Goal: Task Accomplishment & Management: Use online tool/utility

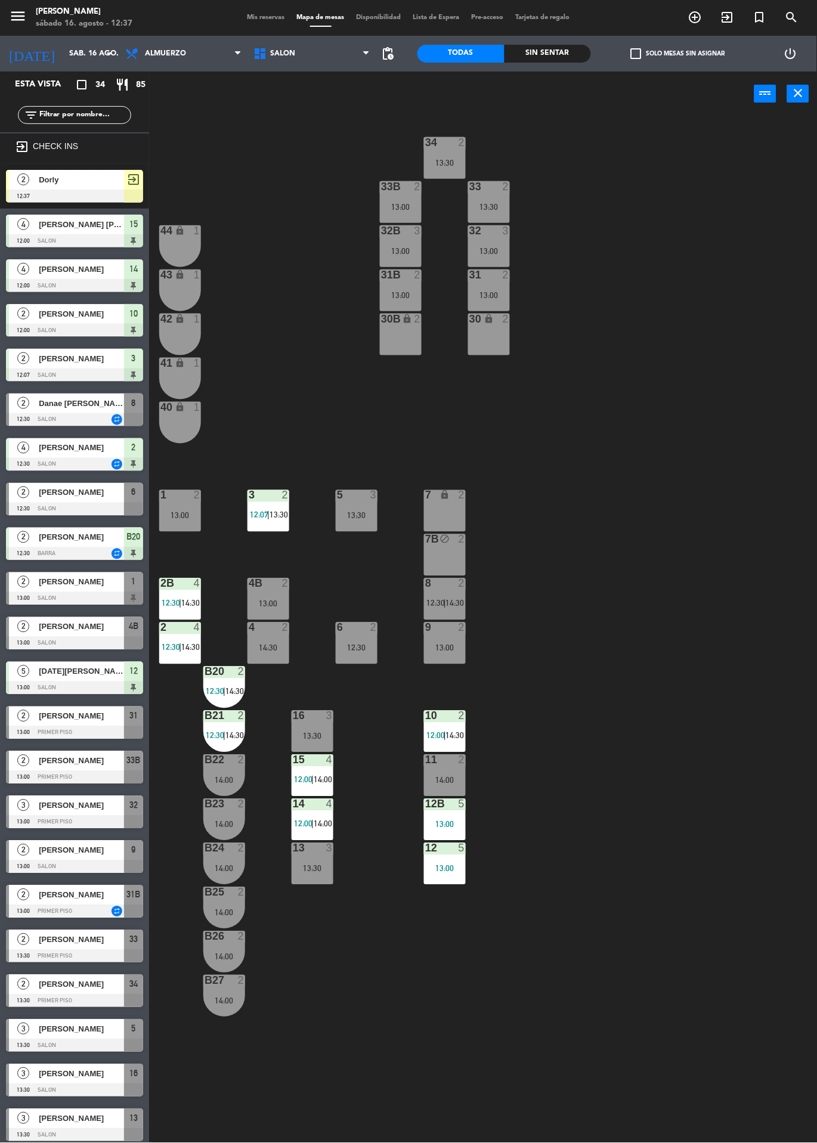
click at [101, 199] on div at bounding box center [74, 196] width 137 height 13
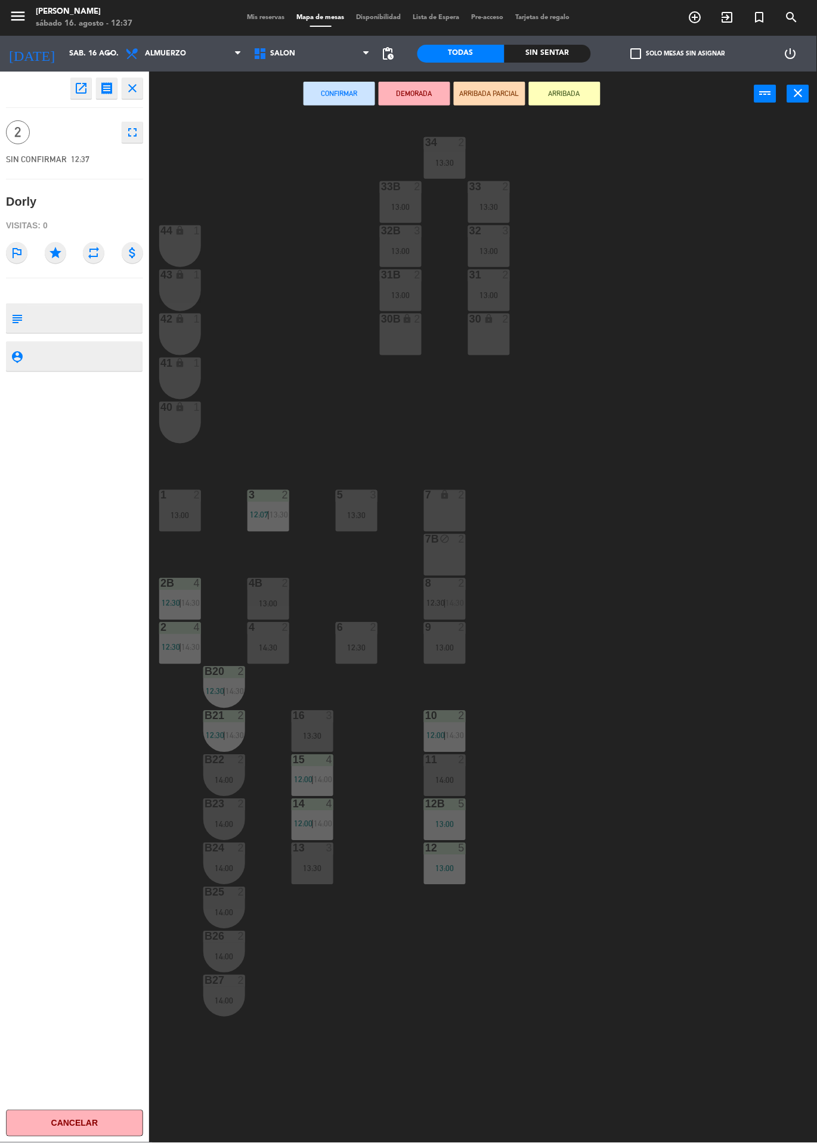
click at [405, 331] on div "30B lock 2" at bounding box center [401, 335] width 42 height 42
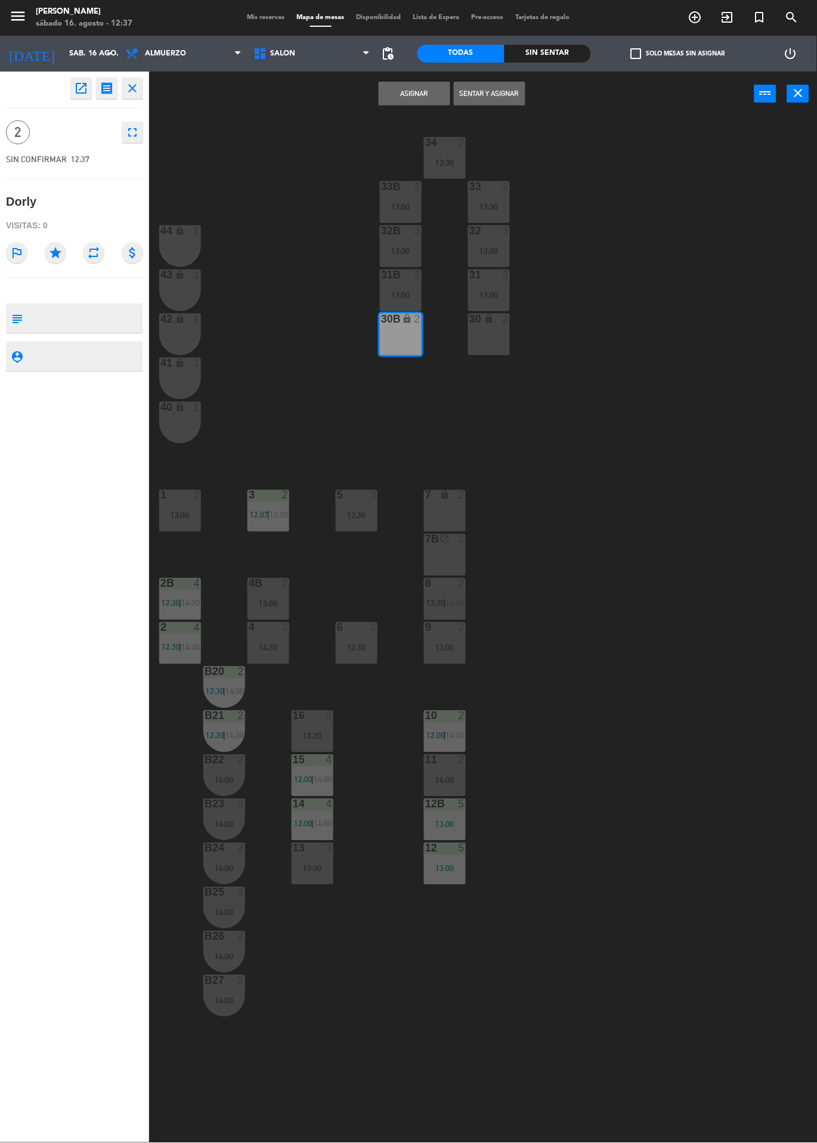
click at [412, 92] on button "Asignar" at bounding box center [415, 94] width 72 height 24
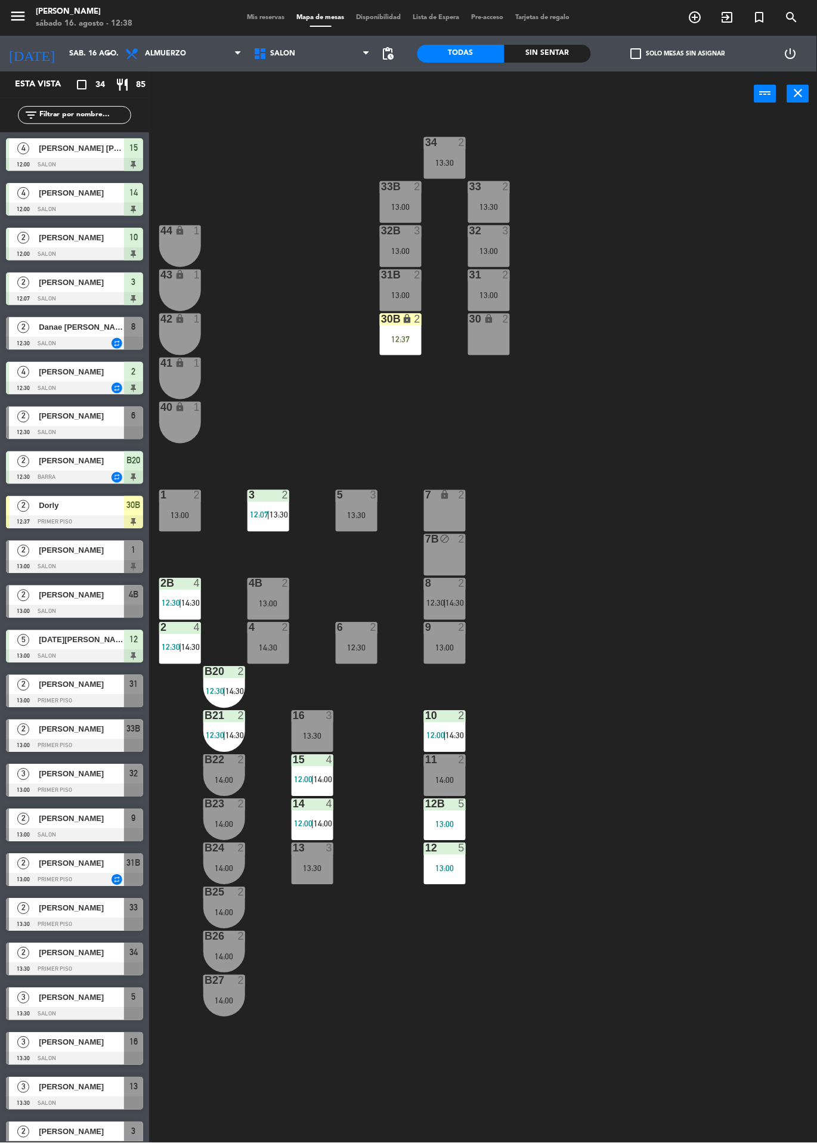
click at [402, 325] on div "30B lock 2" at bounding box center [401, 320] width 42 height 12
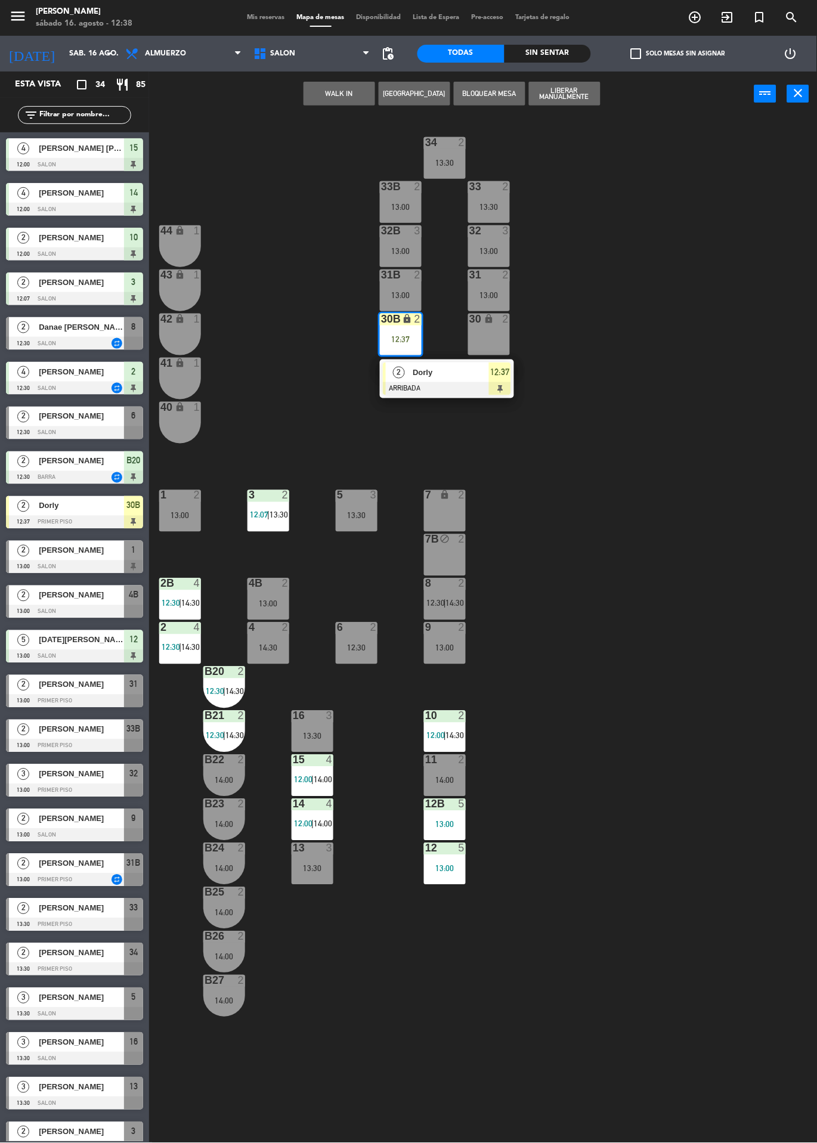
click at [170, 247] on div "44 lock 1" at bounding box center [180, 246] width 42 height 42
click at [177, 289] on div "43 lock 1" at bounding box center [180, 290] width 42 height 42
click at [385, 104] on button "Mover y Unir" at bounding box center [377, 94] width 72 height 24
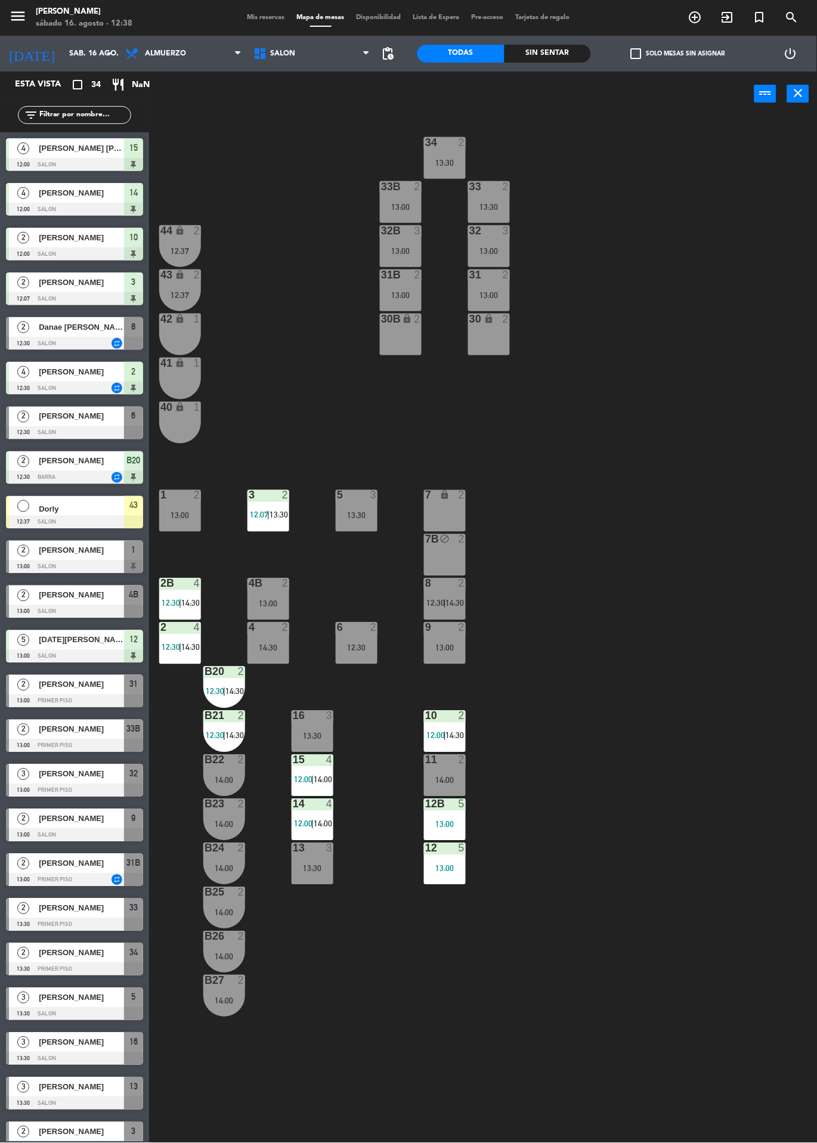
click at [765, 796] on div "34 2 13:30 33B 2 13:00 33 2 13:30 44 lock 2 12:37 32B 3 13:00 32 3 13:00 43 loc…" at bounding box center [486, 629] width 659 height 1027
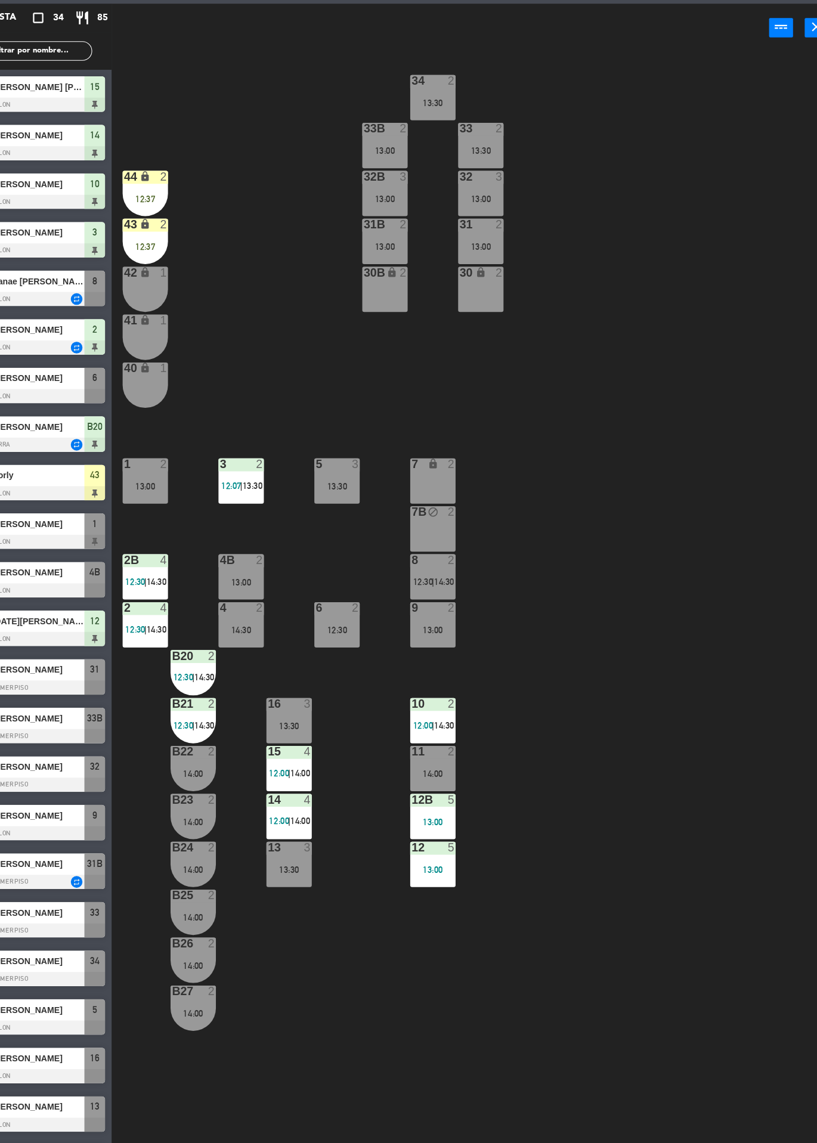
scroll to position [1, 0]
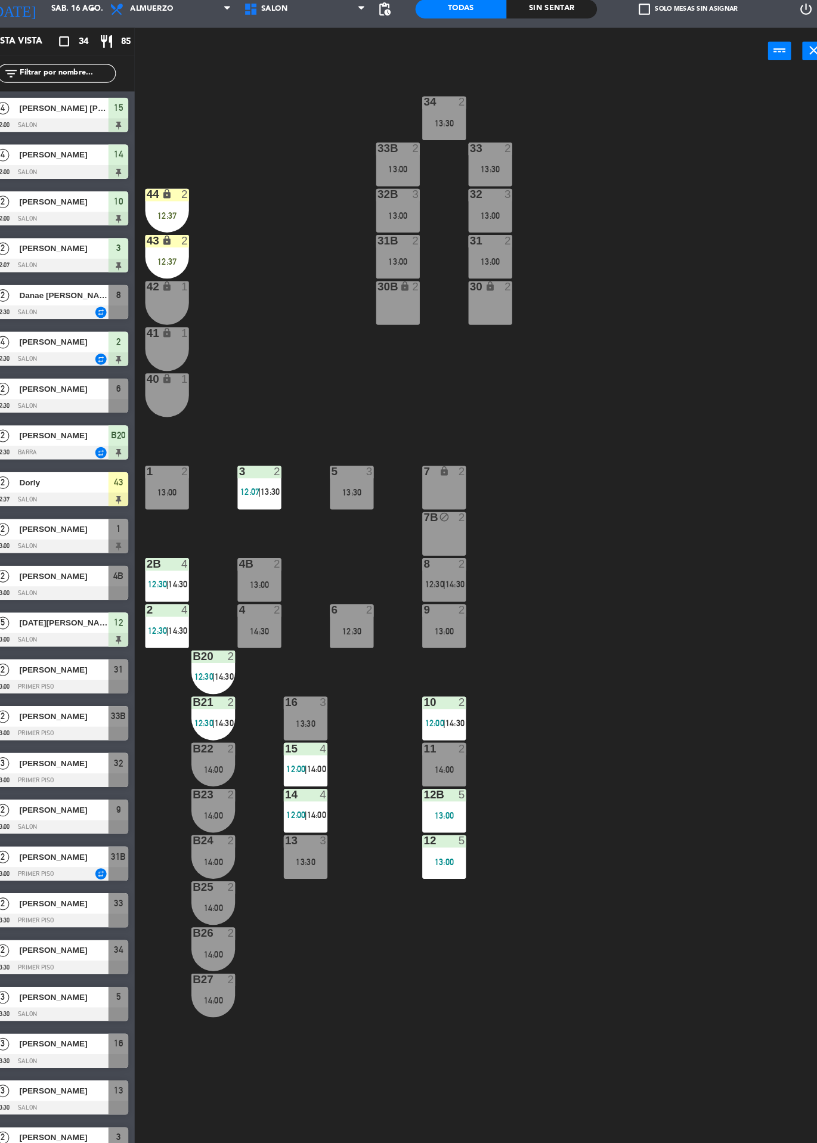
click at [83, 686] on span "[PERSON_NAME]" at bounding box center [81, 684] width 85 height 13
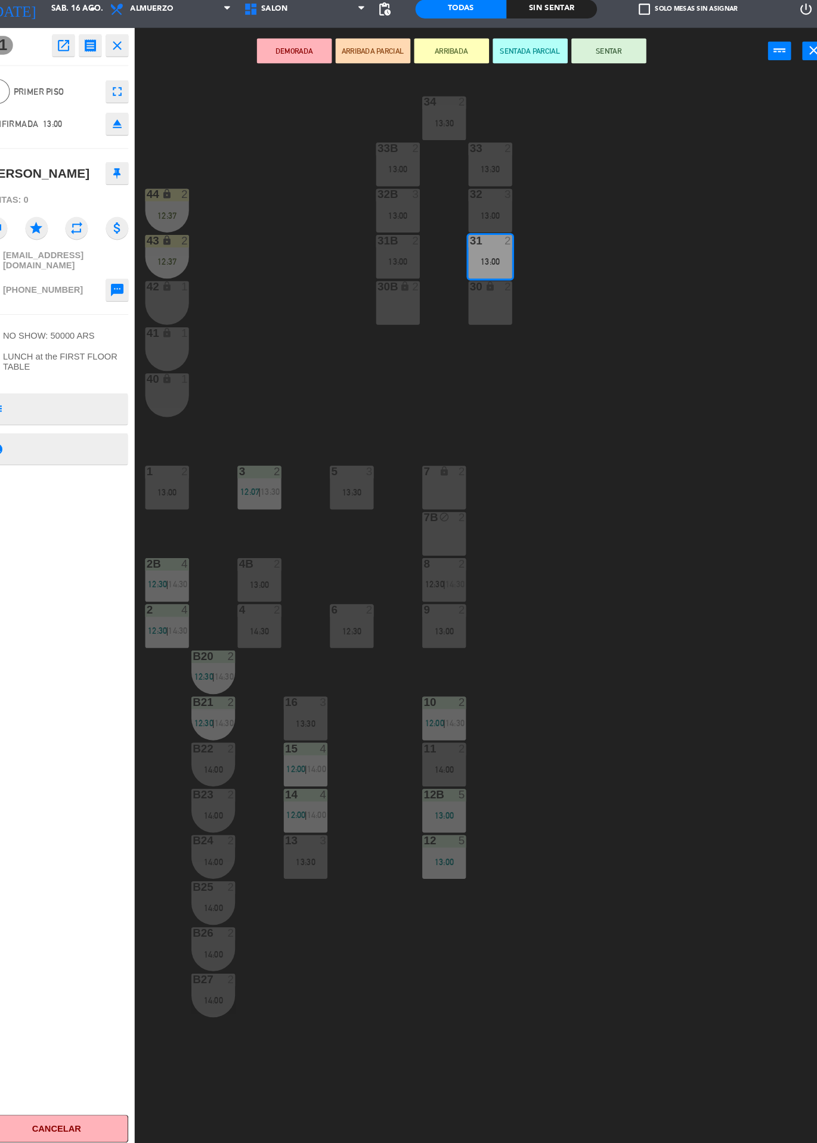
click at [611, 102] on button "SENTAR" at bounding box center [602, 94] width 72 height 24
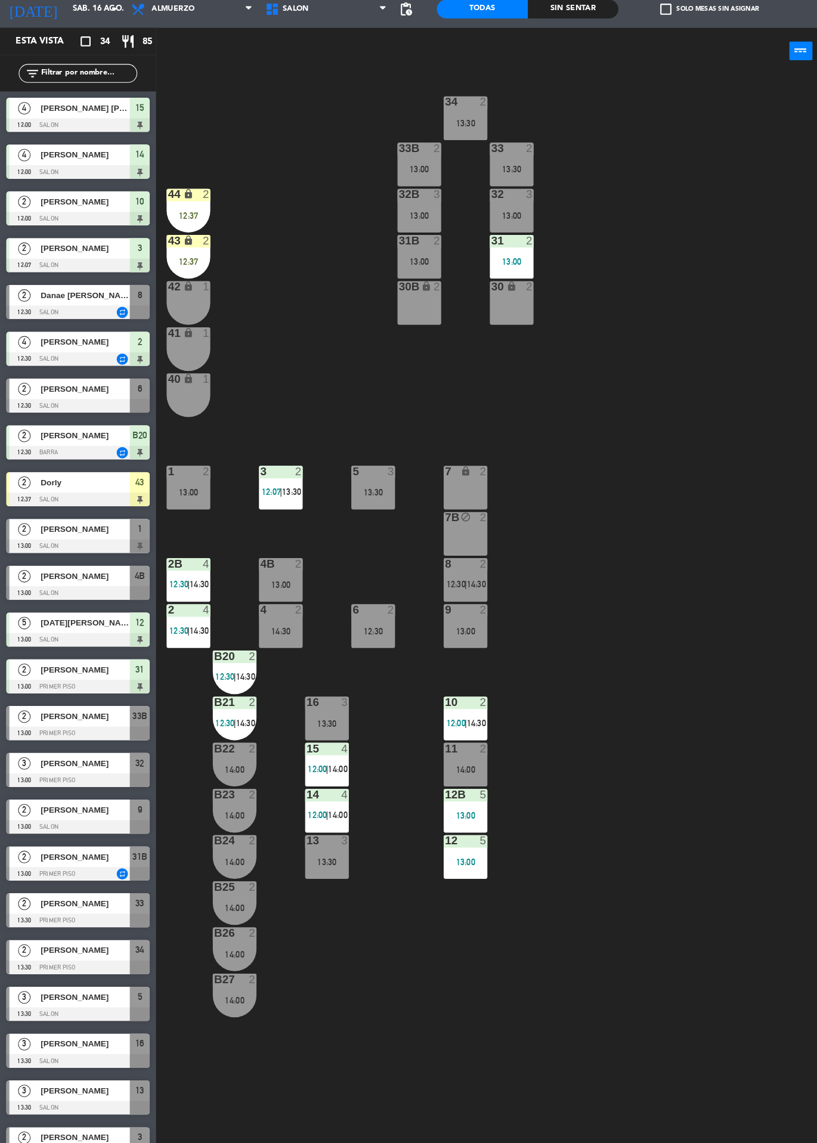
click at [75, 340] on div at bounding box center [74, 343] width 137 height 13
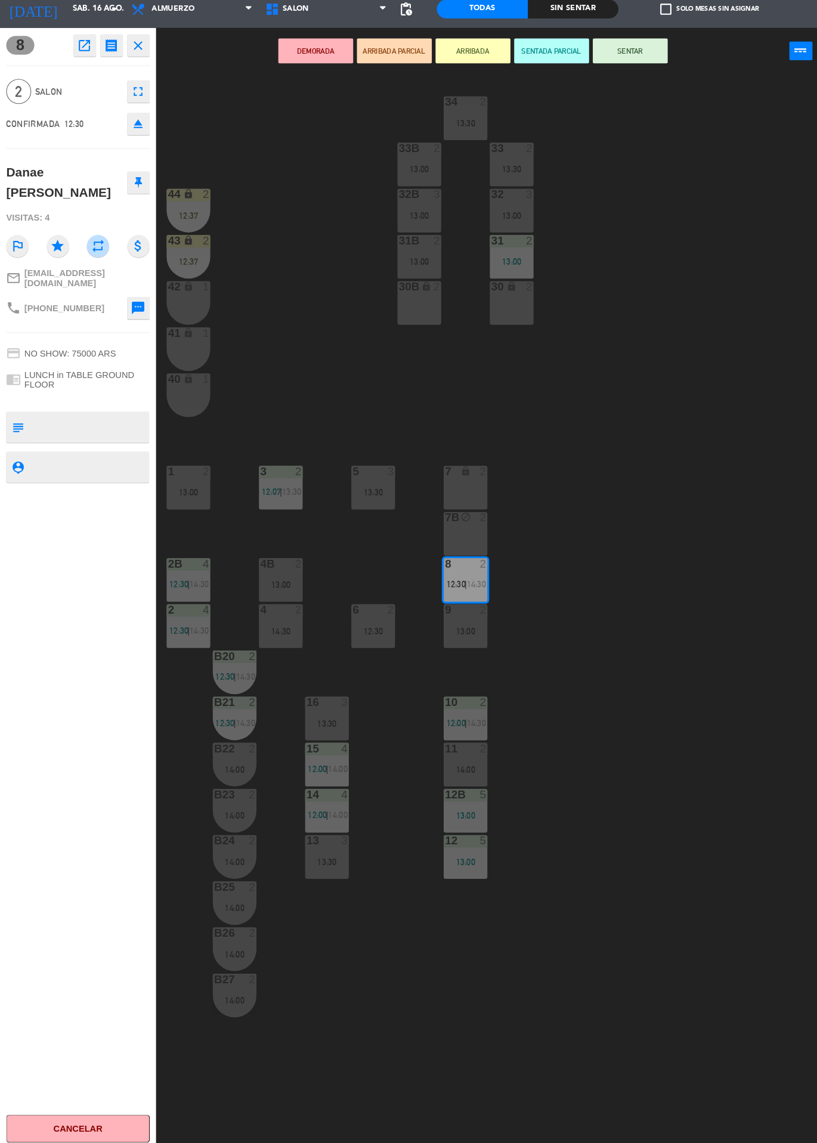
click at [183, 432] on div "40 lock 1" at bounding box center [180, 423] width 42 height 42
click at [171, 375] on div "41 lock 1" at bounding box center [180, 379] width 42 height 42
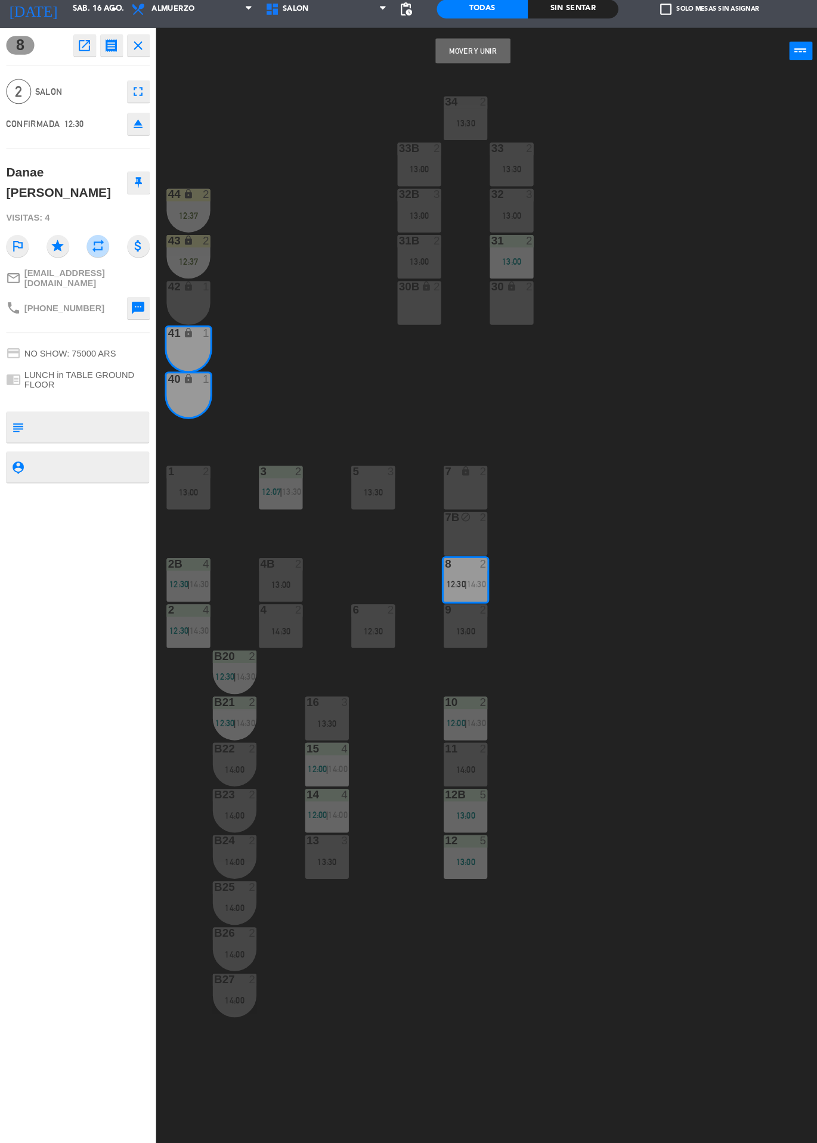
click at [447, 94] on button "Mover y Unir" at bounding box center [452, 94] width 72 height 24
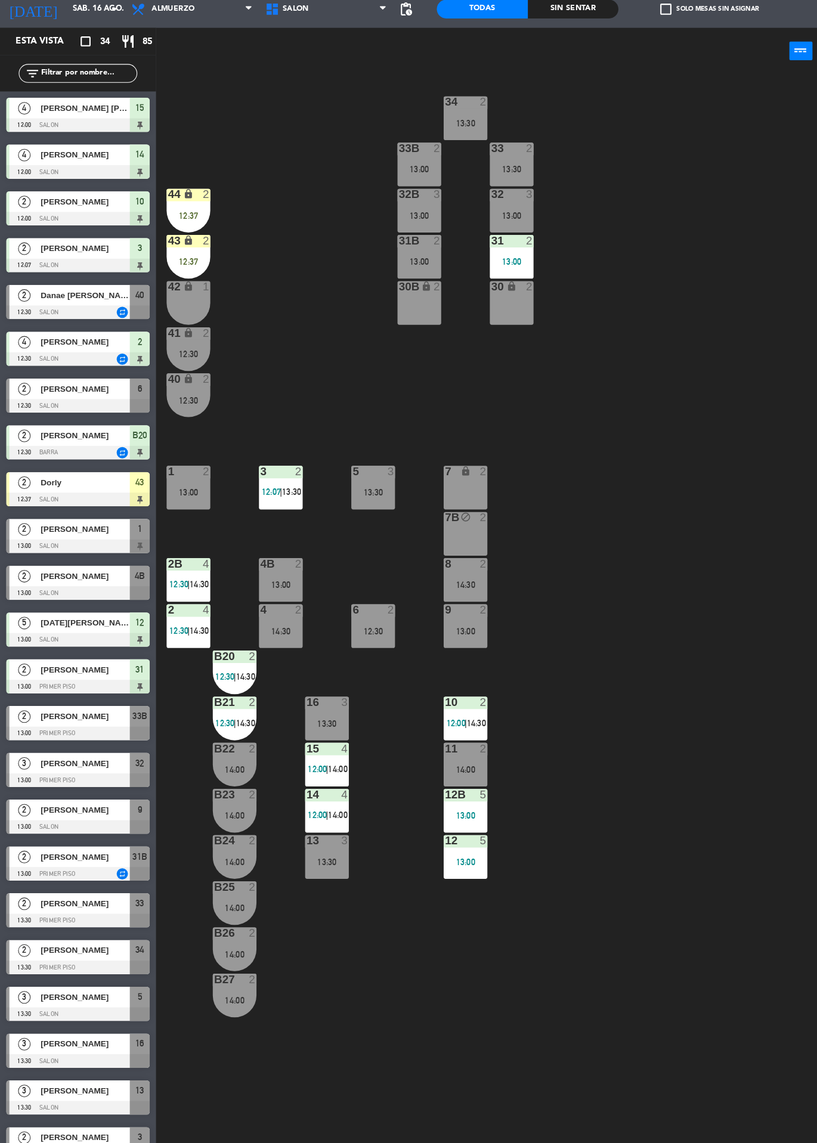
click at [173, 414] on div "40 lock 2 12:30" at bounding box center [180, 423] width 42 height 42
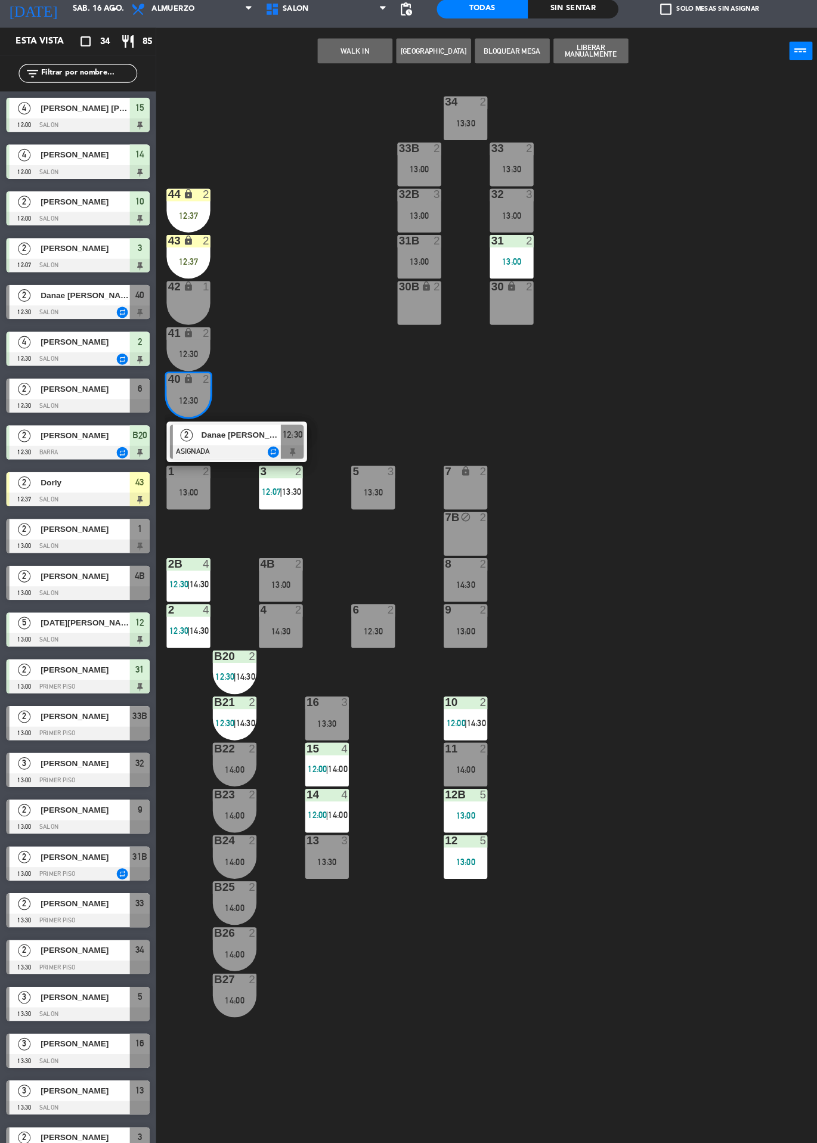
click at [280, 470] on div at bounding box center [226, 476] width 128 height 13
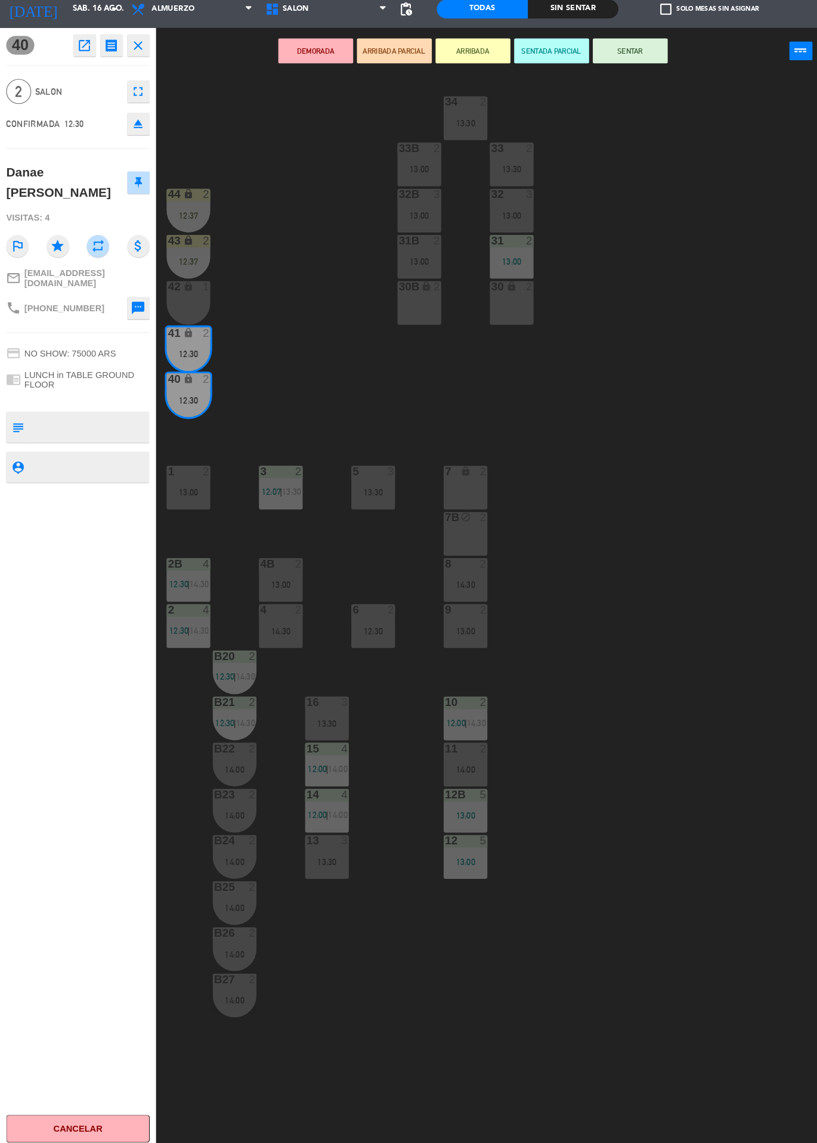
click at [620, 102] on button "SENTAR" at bounding box center [602, 94] width 72 height 24
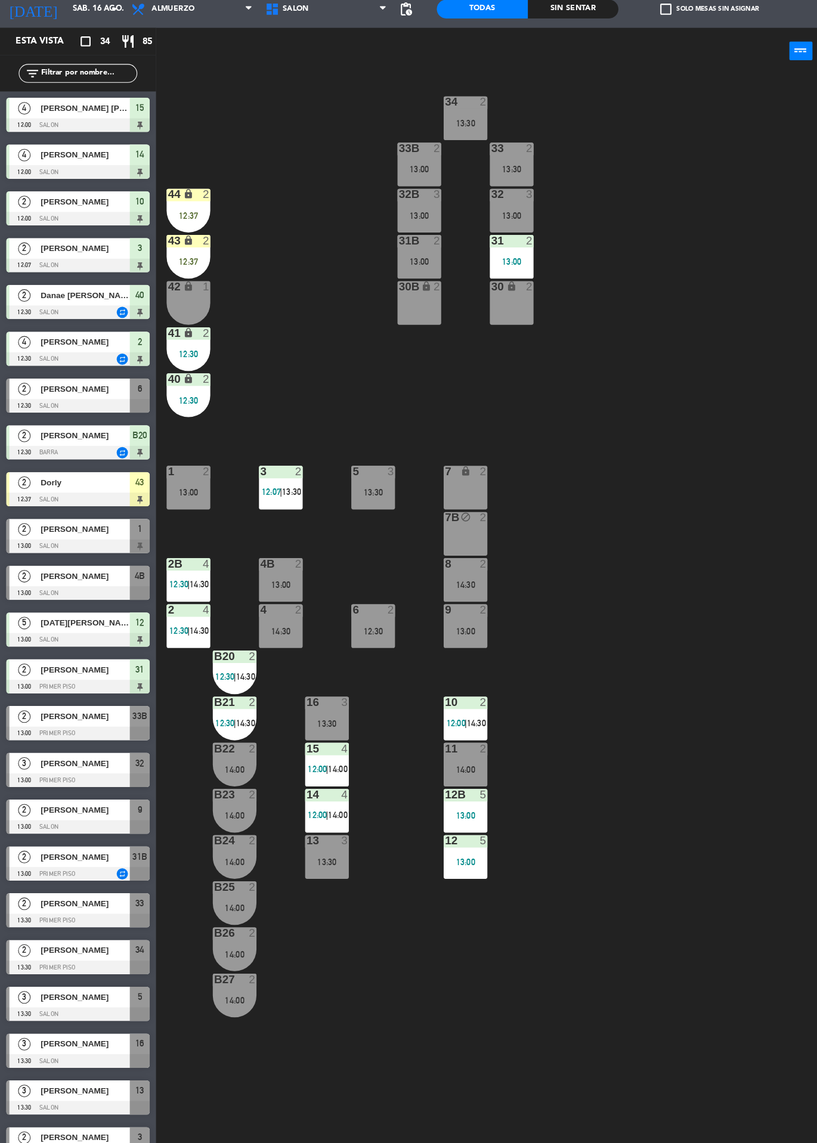
click at [415, 294] on div "13:00" at bounding box center [401, 295] width 42 height 8
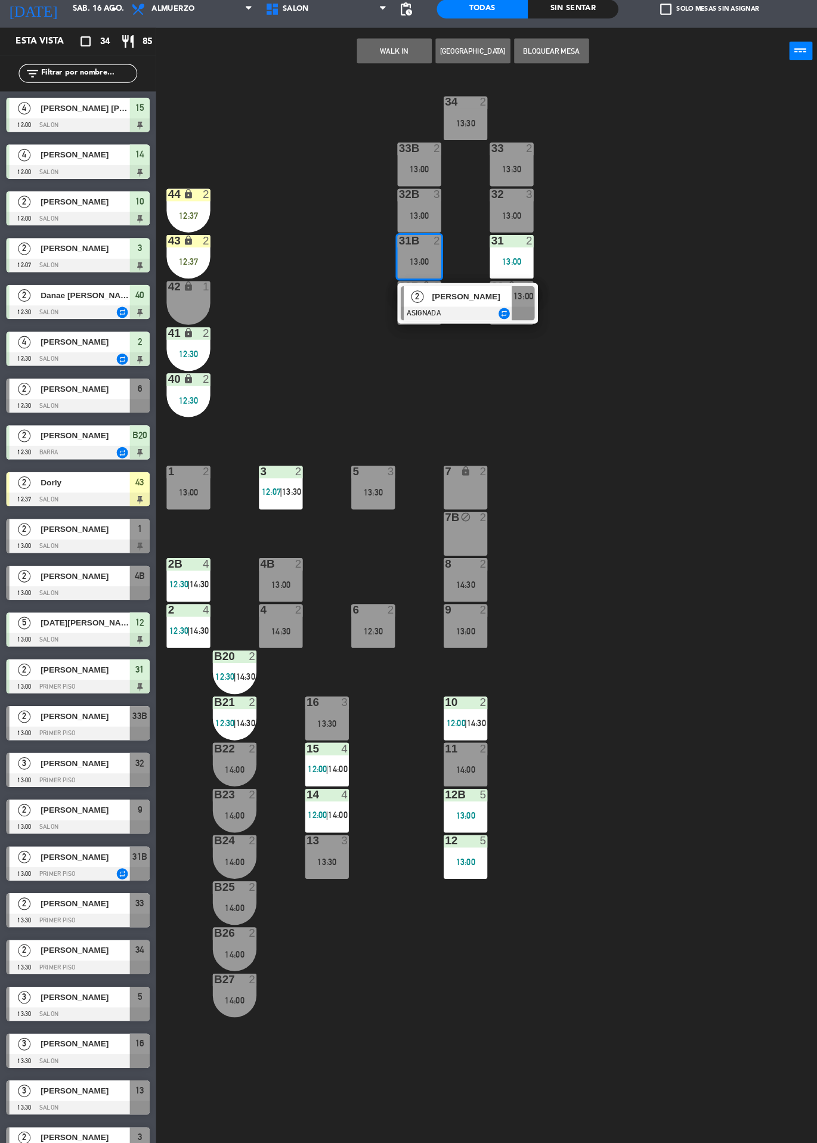
click at [670, 725] on div "34 2 13:30 33B 2 13:00 33 2 13:30 44 lock 2 12:37 32B 3 13:00 32 3 13:00 43 loc…" at bounding box center [486, 629] width 659 height 1027
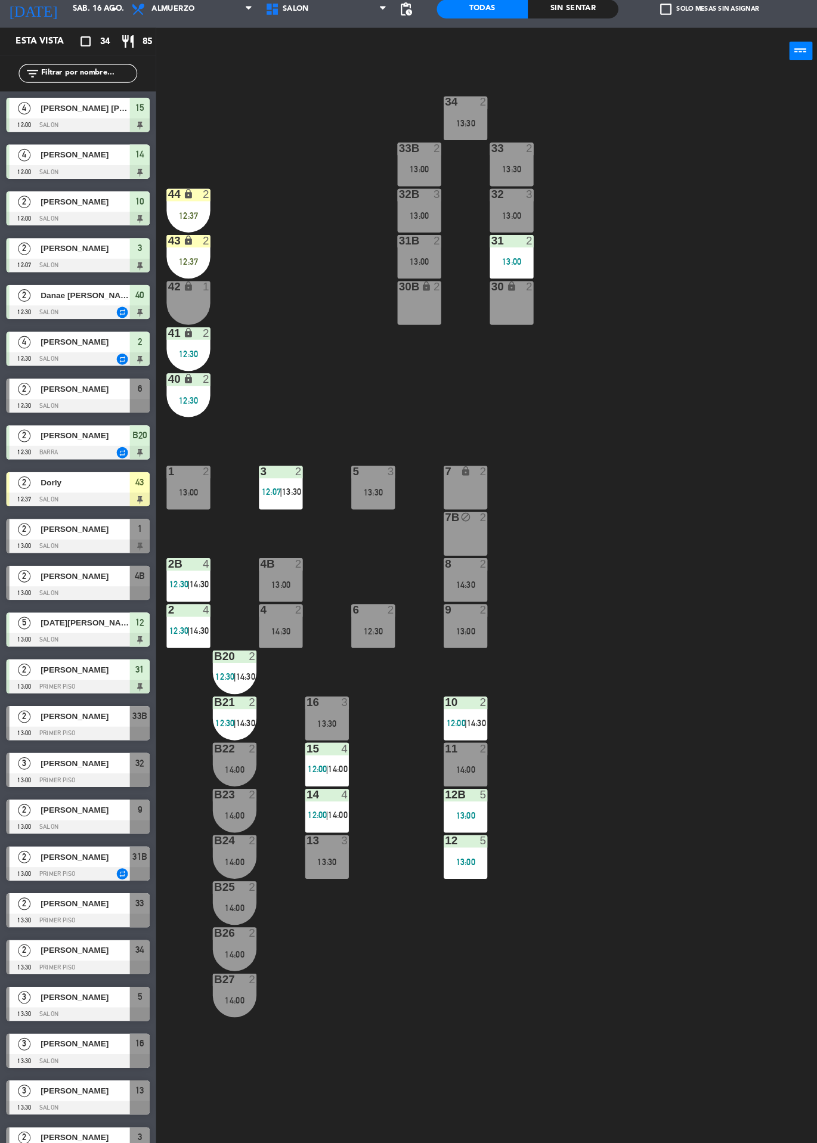
click at [663, 897] on div "34 2 13:30 33B 2 13:00 33 2 13:30 44 lock 2 12:37 32B 3 13:00 32 3 13:00 43 loc…" at bounding box center [486, 629] width 659 height 1027
click at [73, 430] on div at bounding box center [74, 432] width 137 height 13
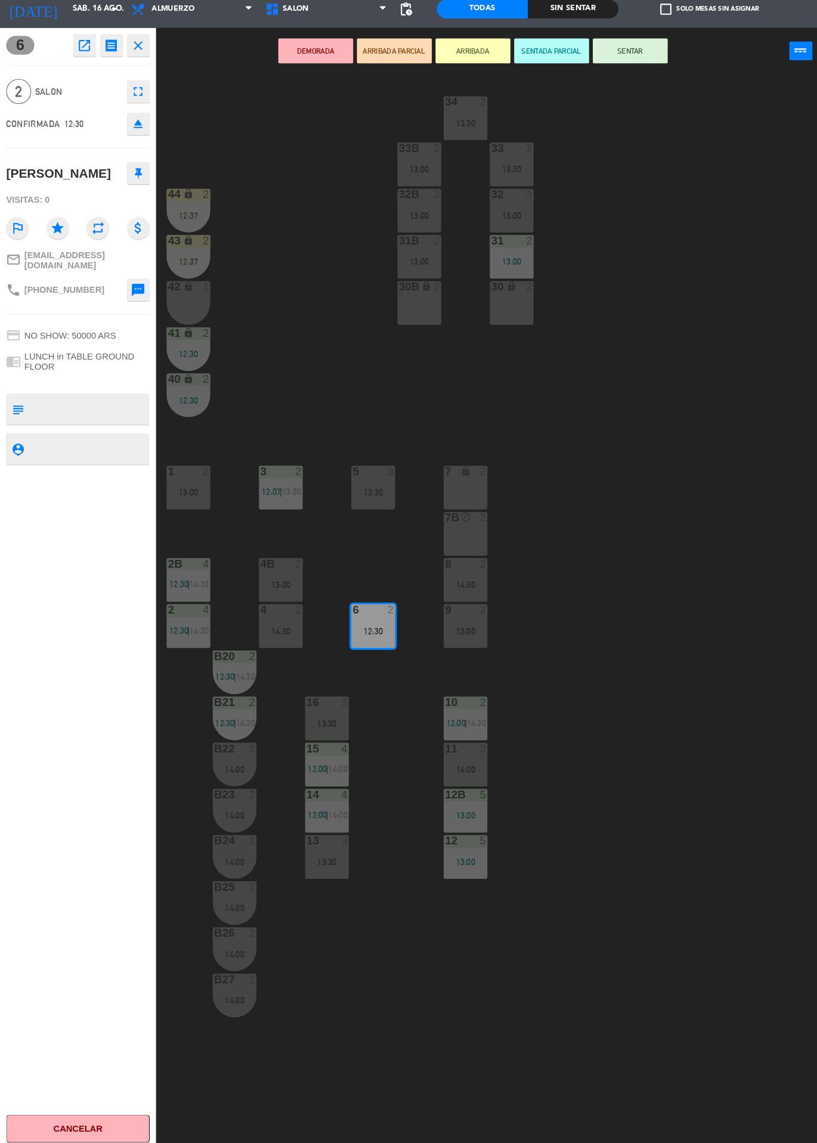
click at [331, 333] on div "34 2 13:30 33B 2 13:00 33 2 13:30 44 lock 2 12:37 32B 3 13:00 32 3 13:00 43 loc…" at bounding box center [486, 629] width 659 height 1027
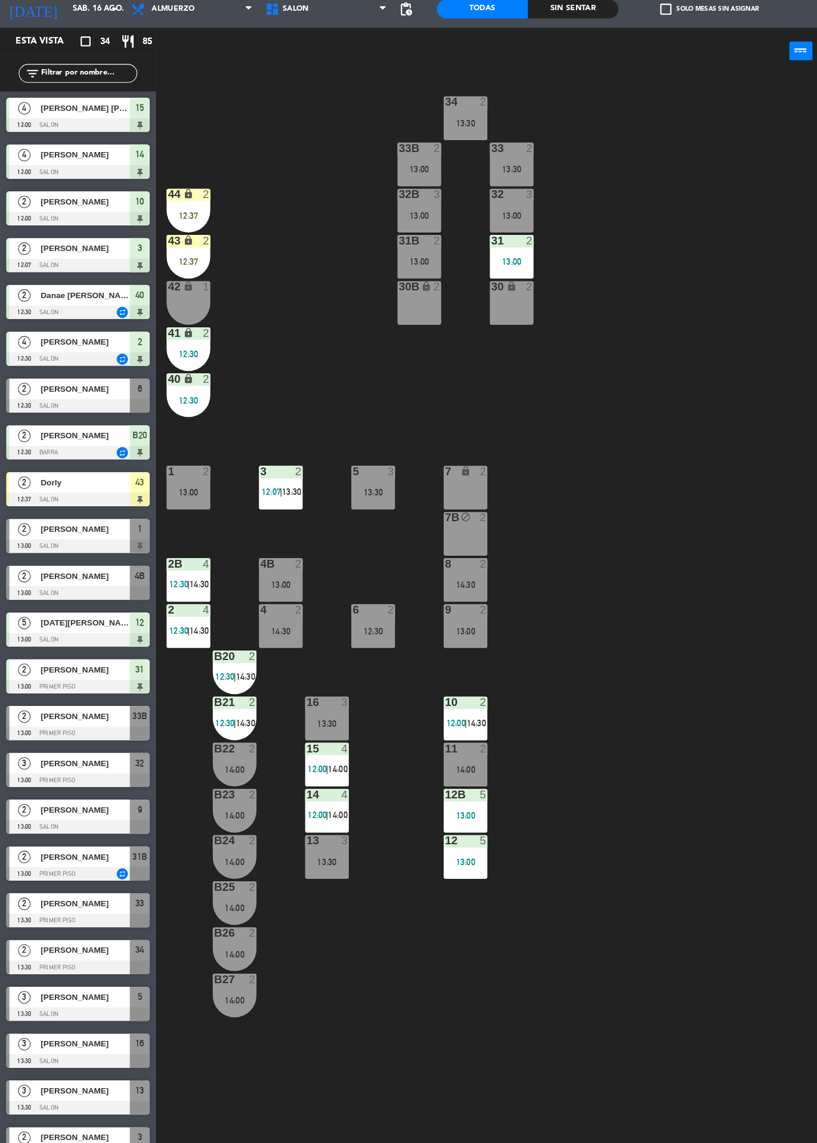
click at [197, 495] on div "2" at bounding box center [197, 495] width 7 height 11
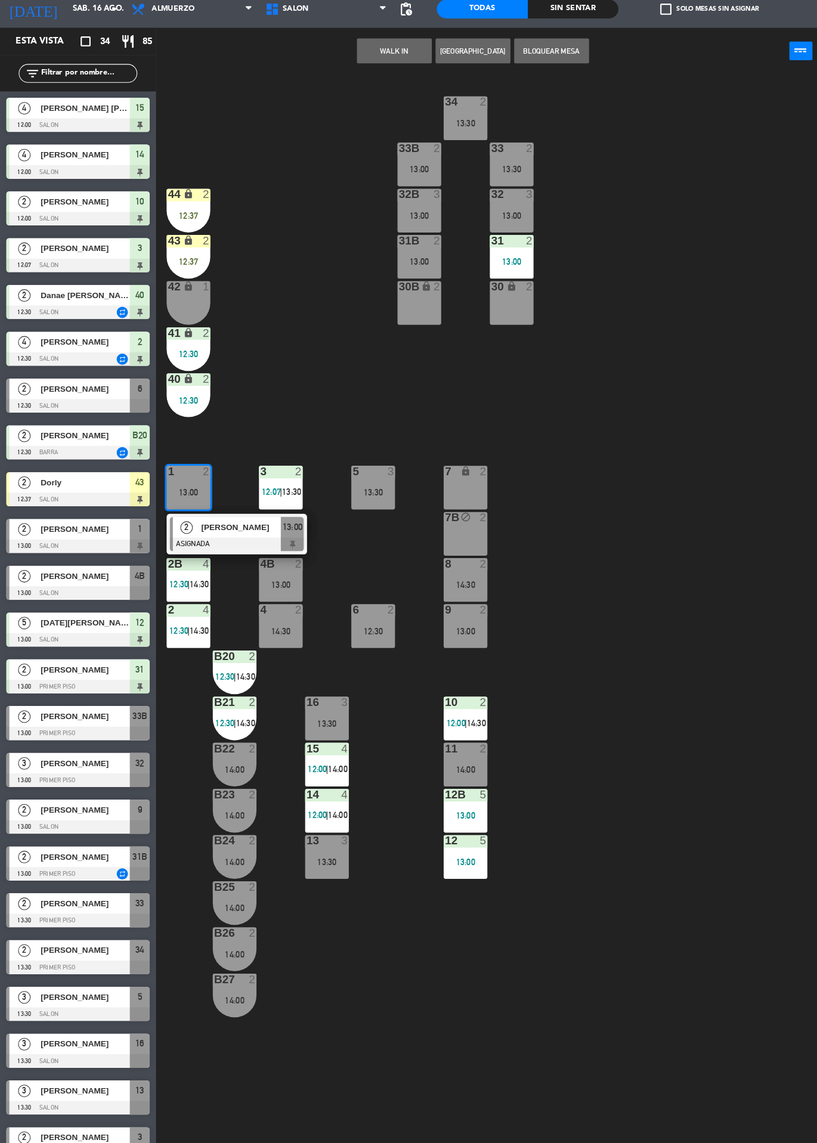
click at [354, 635] on div "6 2 12:30" at bounding box center [357, 643] width 42 height 42
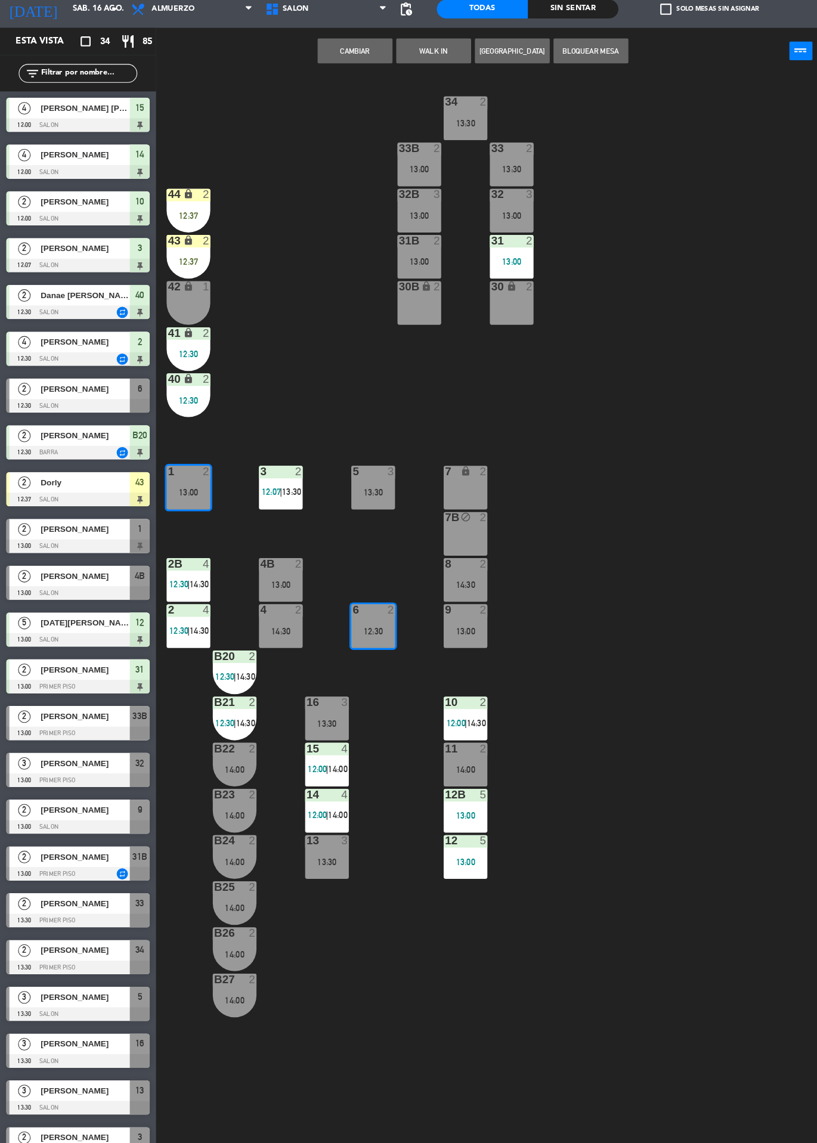
click at [356, 103] on button "Cambiar" at bounding box center [339, 94] width 72 height 24
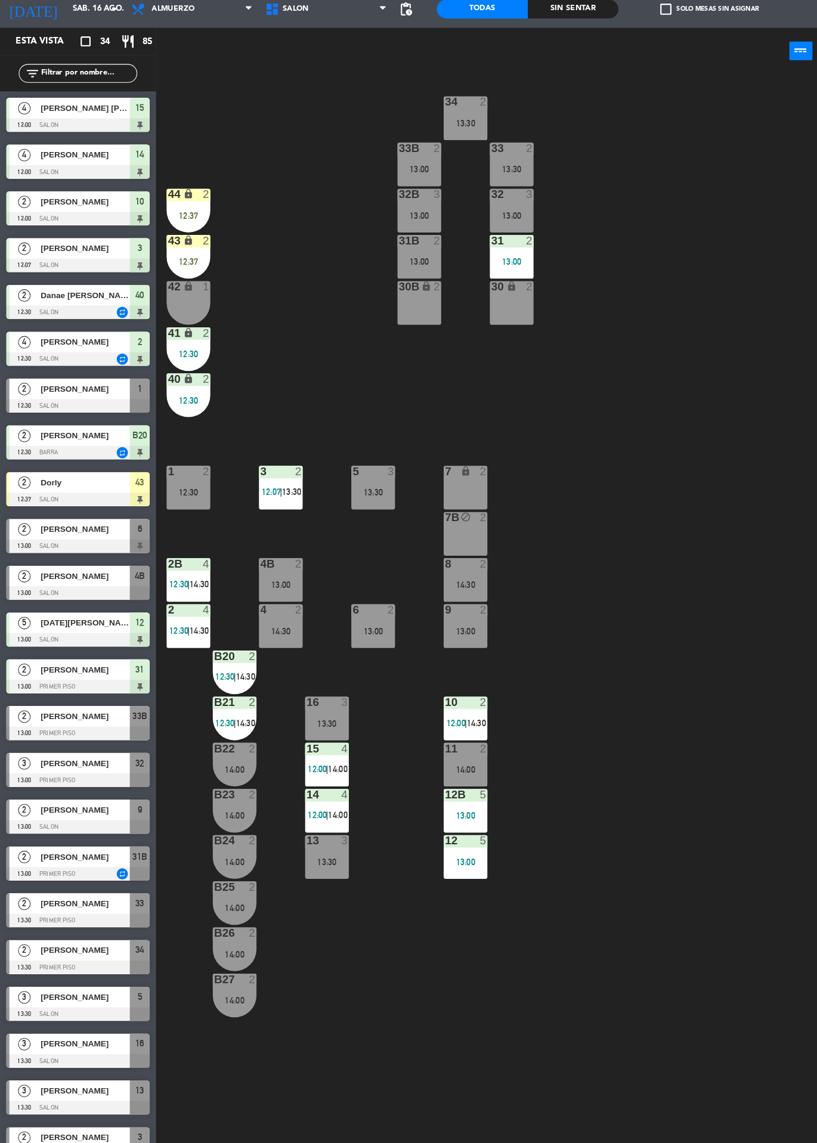
click at [184, 514] on div "12:30" at bounding box center [180, 515] width 42 height 8
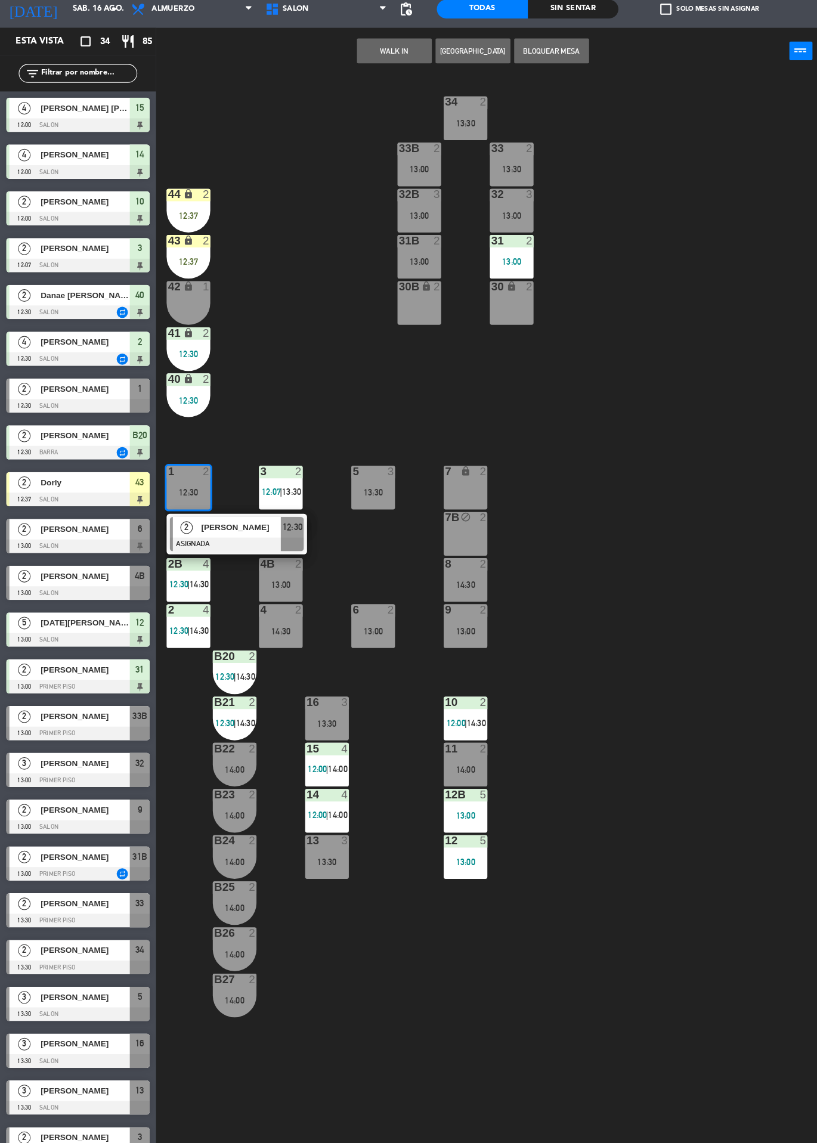
click at [270, 562] on div at bounding box center [226, 565] width 128 height 13
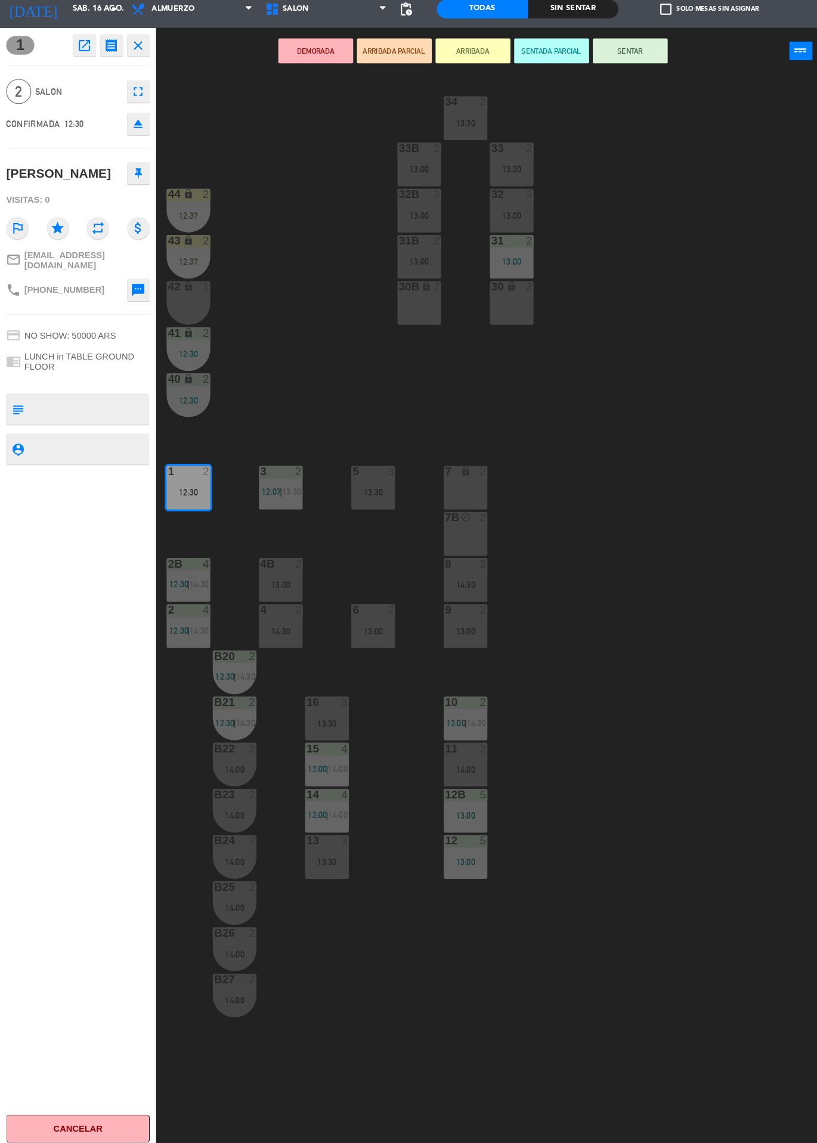
click at [618, 97] on button "SENTAR" at bounding box center [602, 94] width 72 height 24
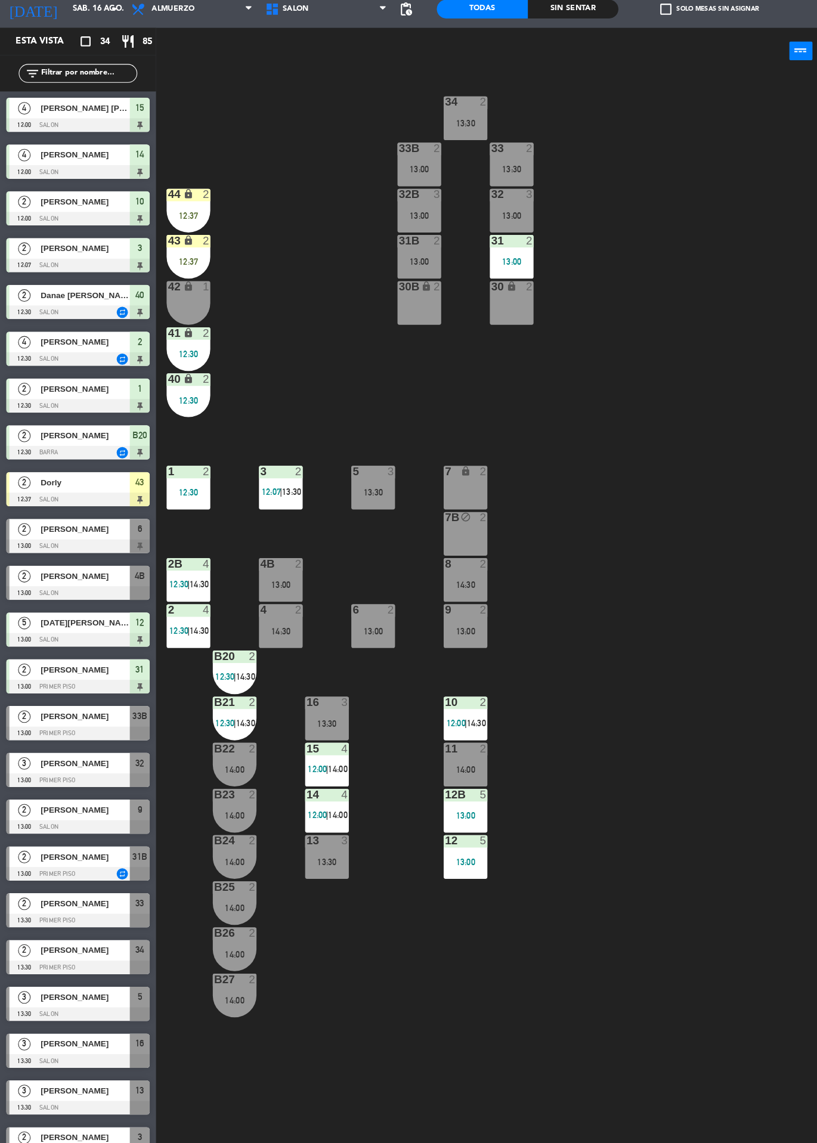
click at [310, 876] on div "13 3 13:30" at bounding box center [313, 864] width 42 height 42
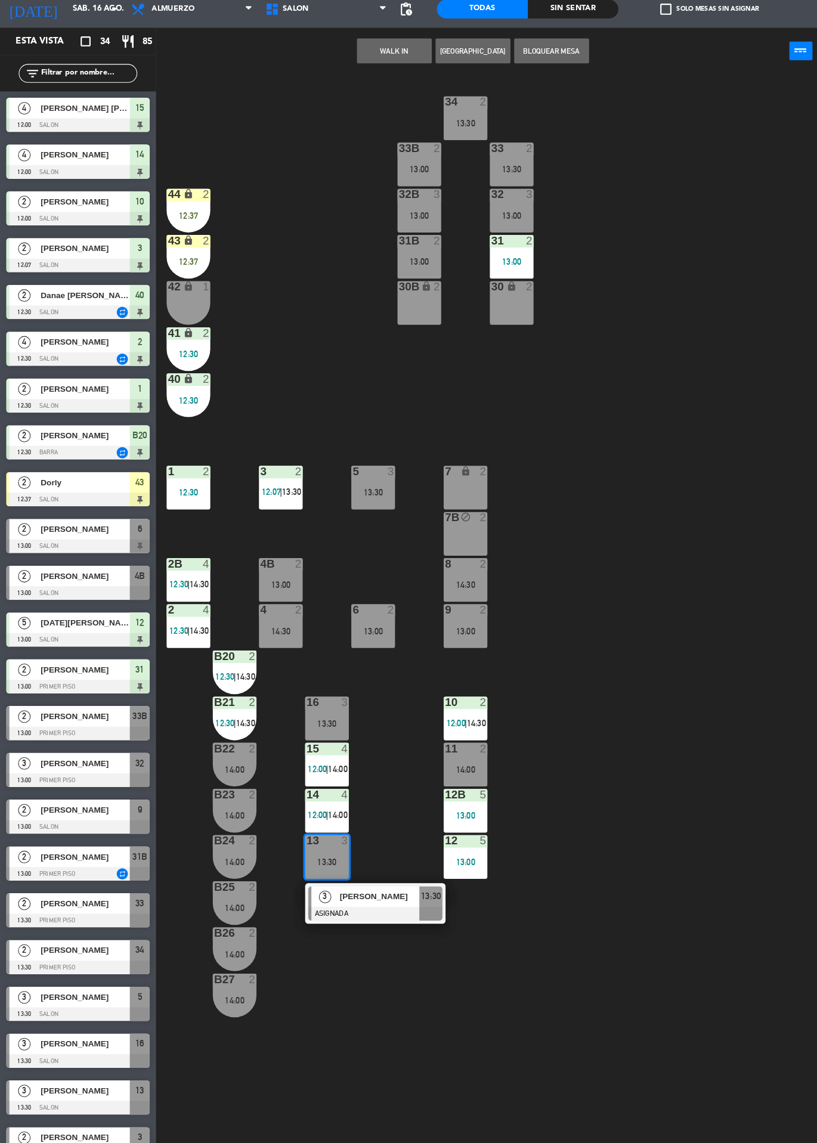
click at [542, 1045] on div "34 2 13:30 33B 2 13:00 33 2 13:30 44 lock 2 12:37 32B 3 13:00 32 3 13:00 43 loc…" at bounding box center [486, 629] width 659 height 1027
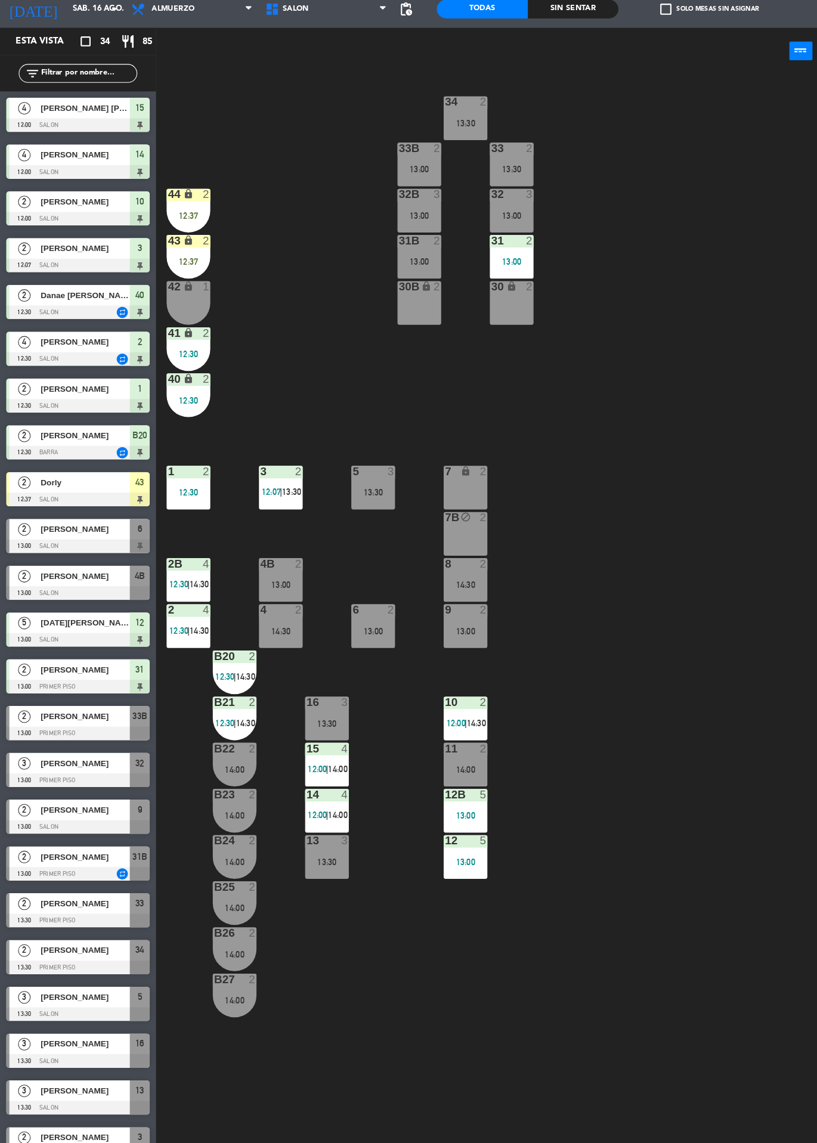
click at [293, 729] on div "16 3 13:30" at bounding box center [313, 732] width 42 height 42
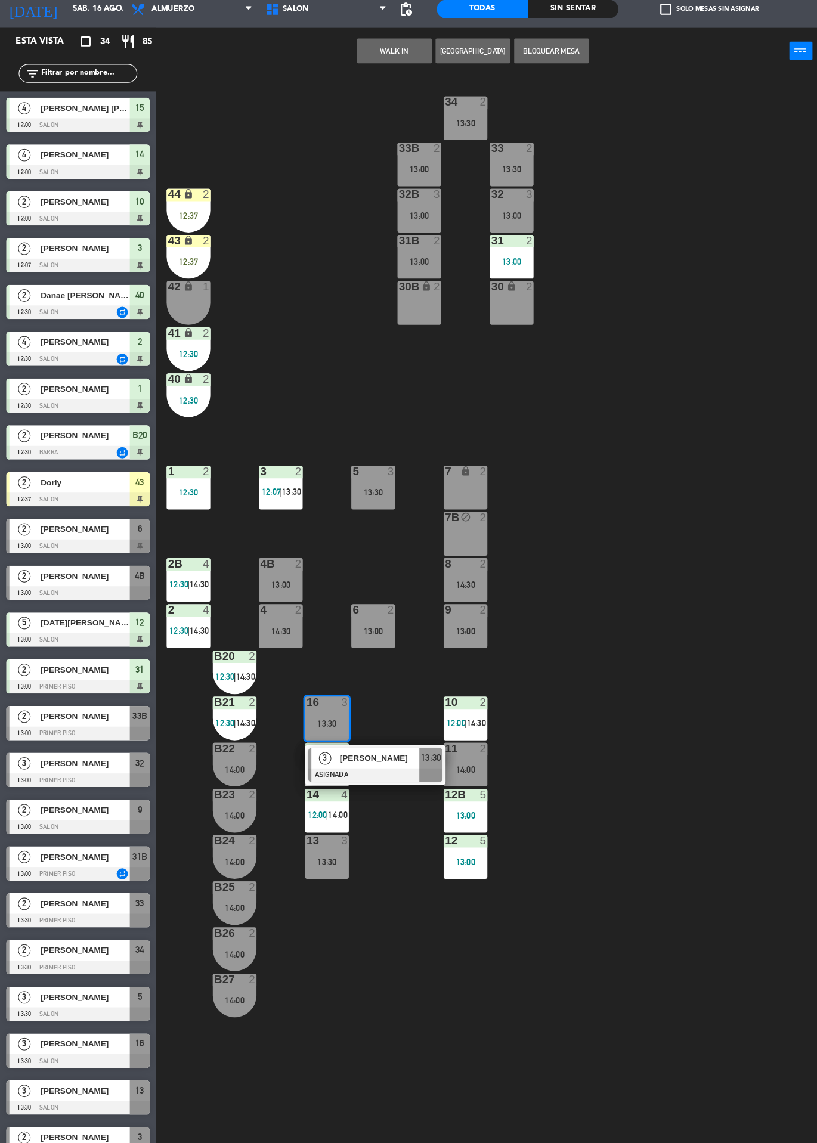
click at [582, 1048] on div "34 2 13:30 33B 2 13:00 33 2 13:30 44 lock 2 12:37 32B 3 13:00 32 3 13:00 43 loc…" at bounding box center [486, 629] width 659 height 1027
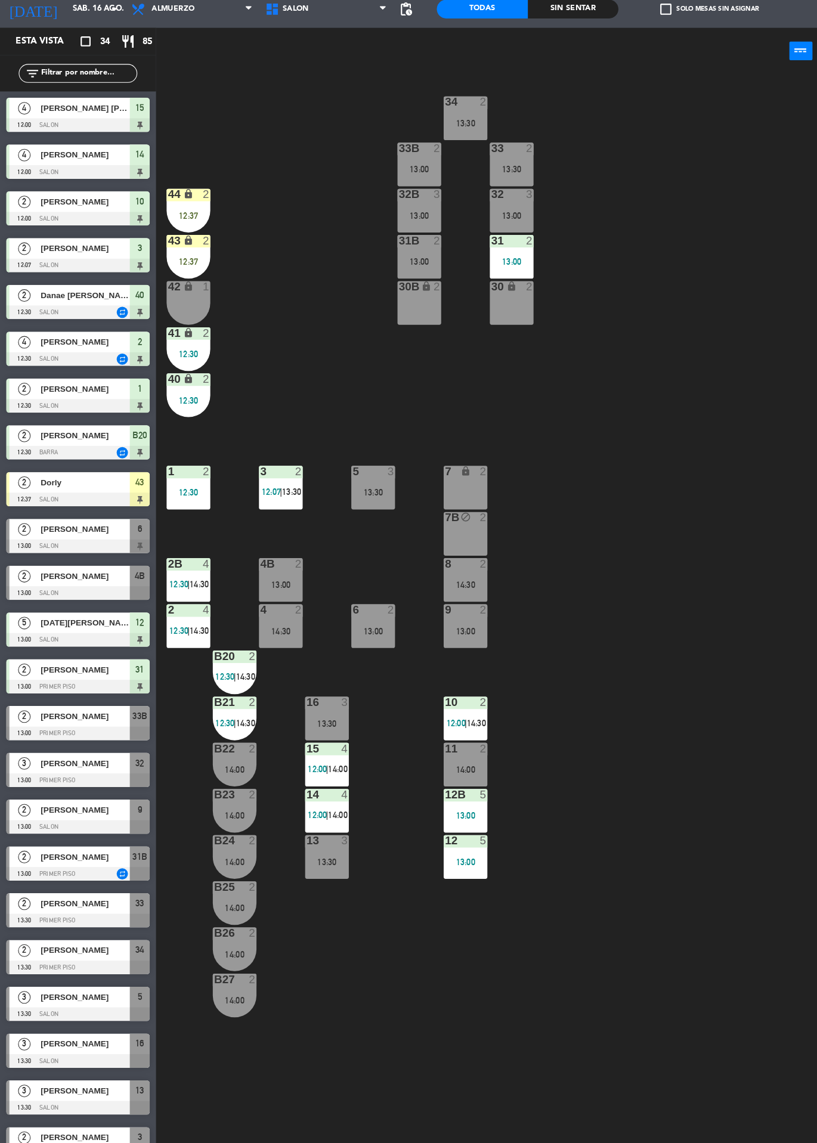
click at [297, 735] on div "13:30" at bounding box center [313, 736] width 42 height 8
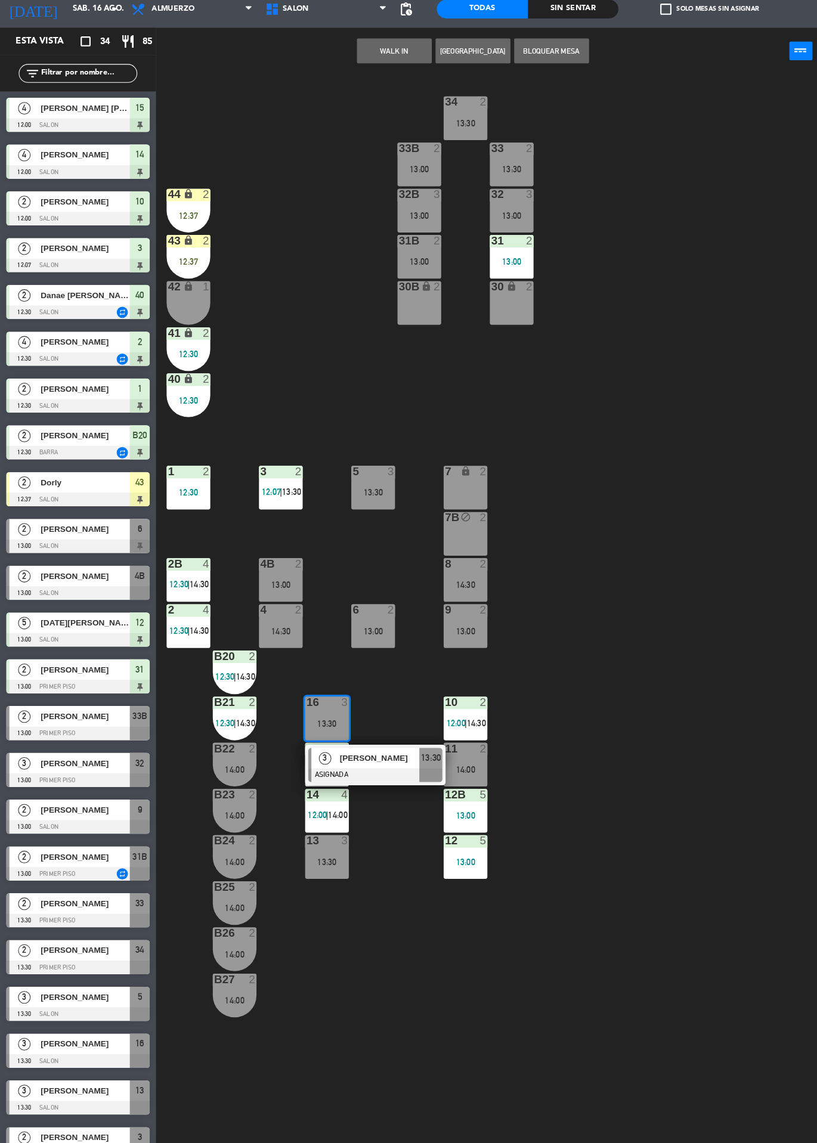
click at [374, 1012] on div "34 2 13:30 33B 2 13:00 33 2 13:30 44 lock 2 12:37 32B 3 13:00 32 3 13:00 43 loc…" at bounding box center [486, 629] width 659 height 1027
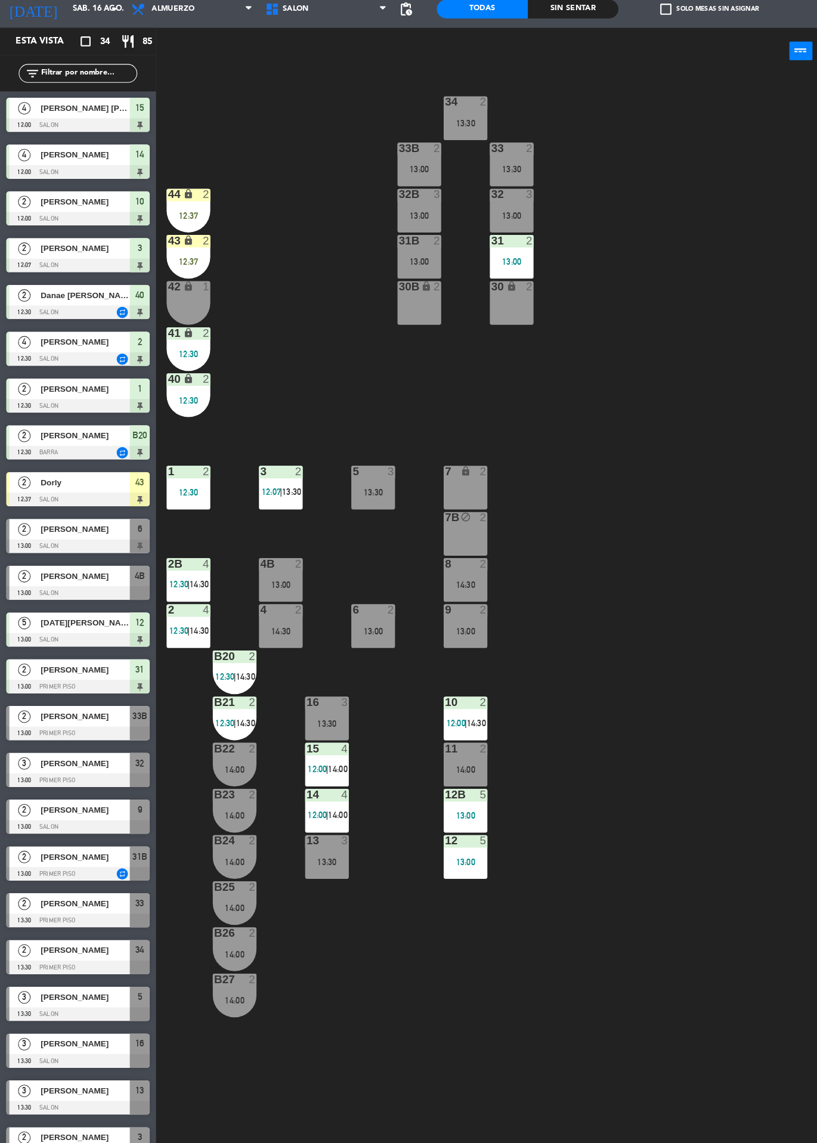
click at [179, 600] on span "|" at bounding box center [180, 604] width 2 height 10
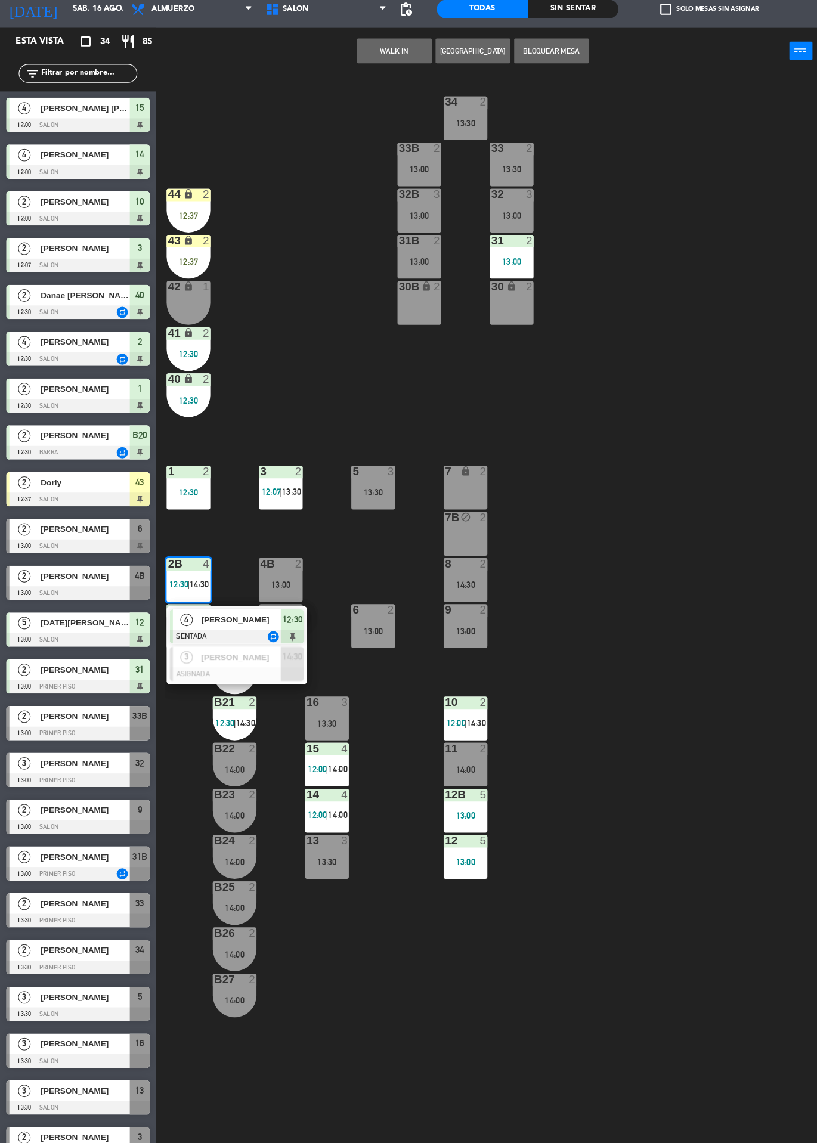
click at [408, 1077] on div "34 2 13:30 33B 2 13:00 33 2 13:30 44 lock 2 12:37 32B 3 13:00 32 3 13:00 43 loc…" at bounding box center [486, 629] width 659 height 1027
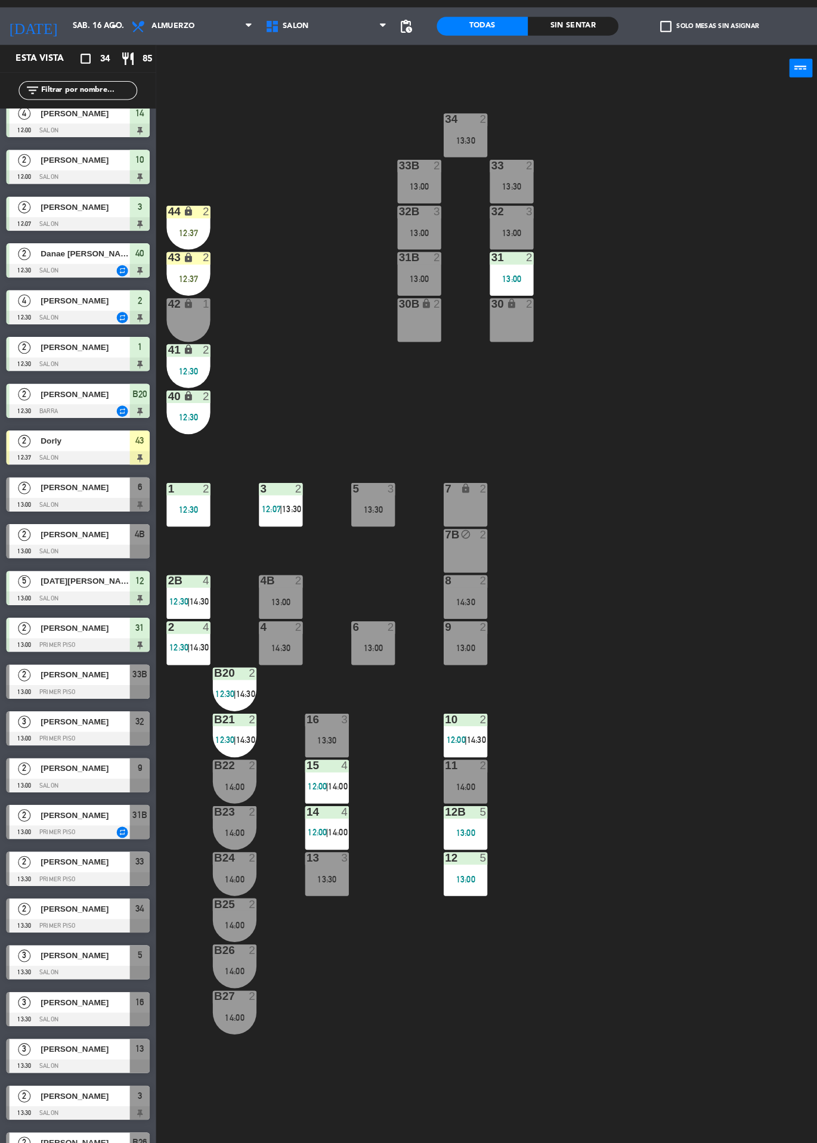
scroll to position [0, 0]
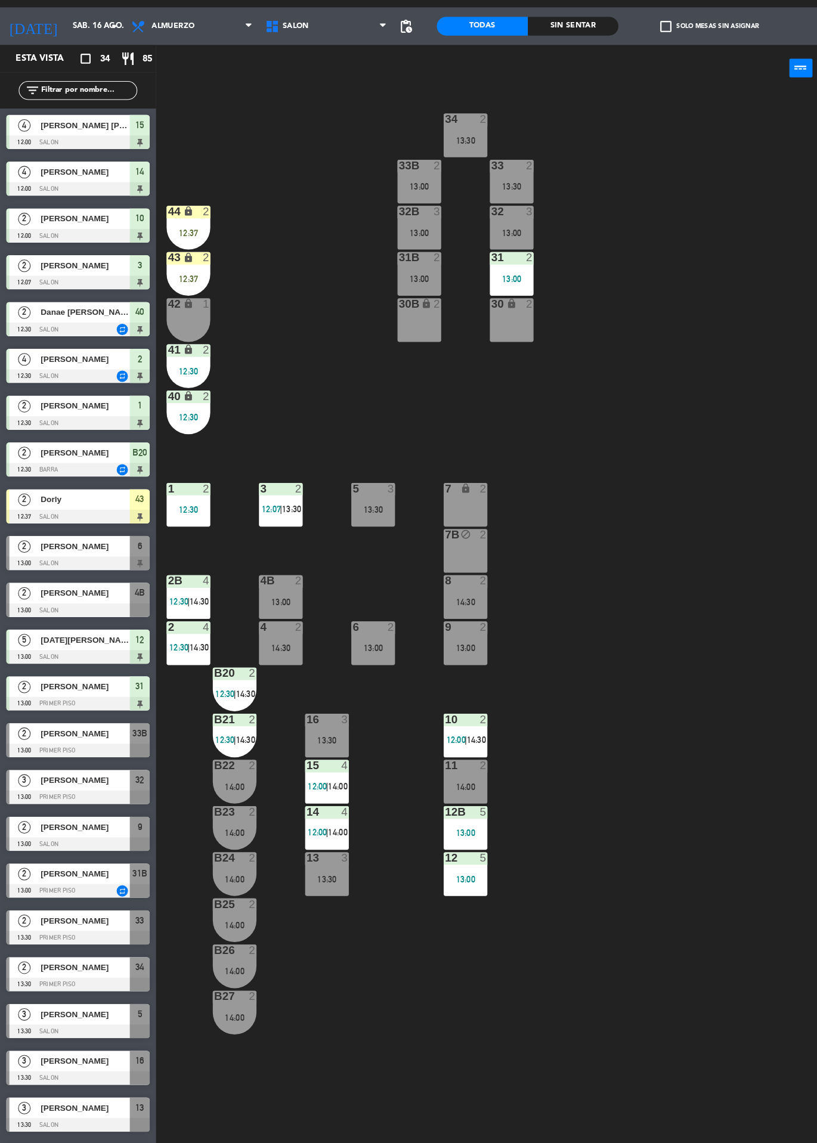
click at [64, 817] on span "[PERSON_NAME]" at bounding box center [81, 819] width 85 height 13
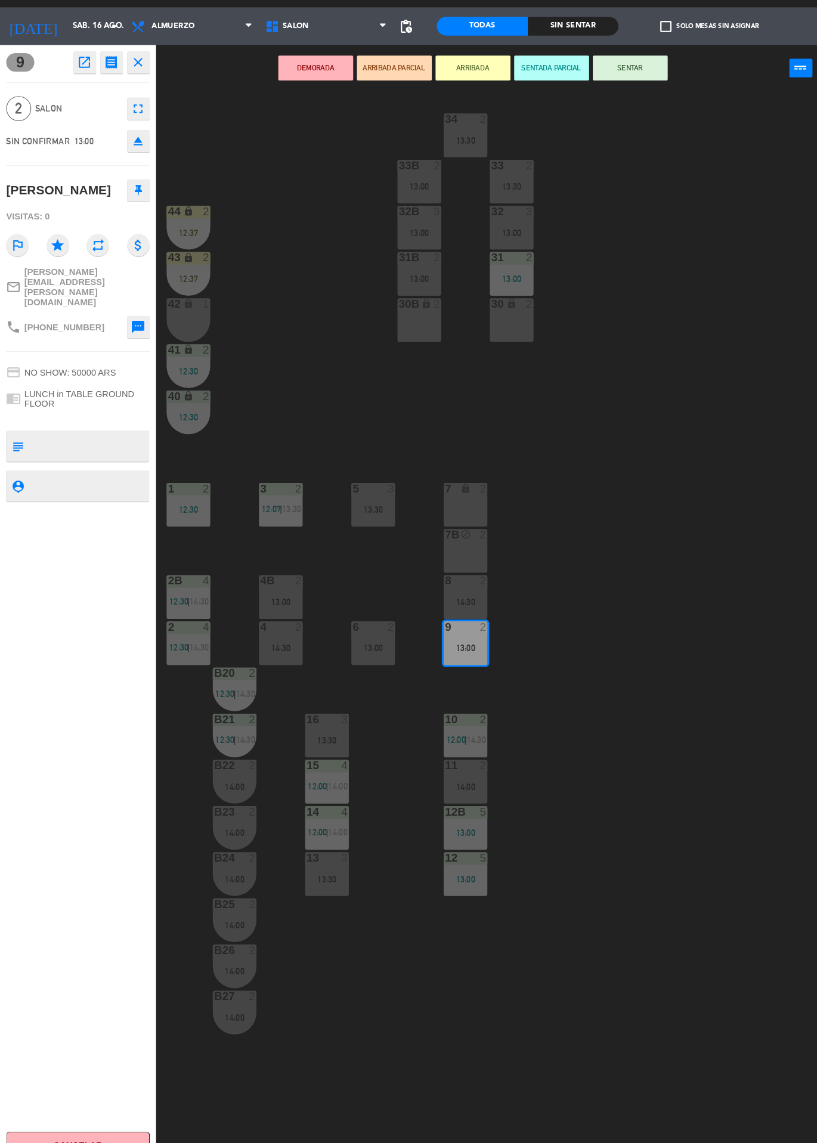
click at [610, 90] on button "SENTAR" at bounding box center [602, 94] width 72 height 24
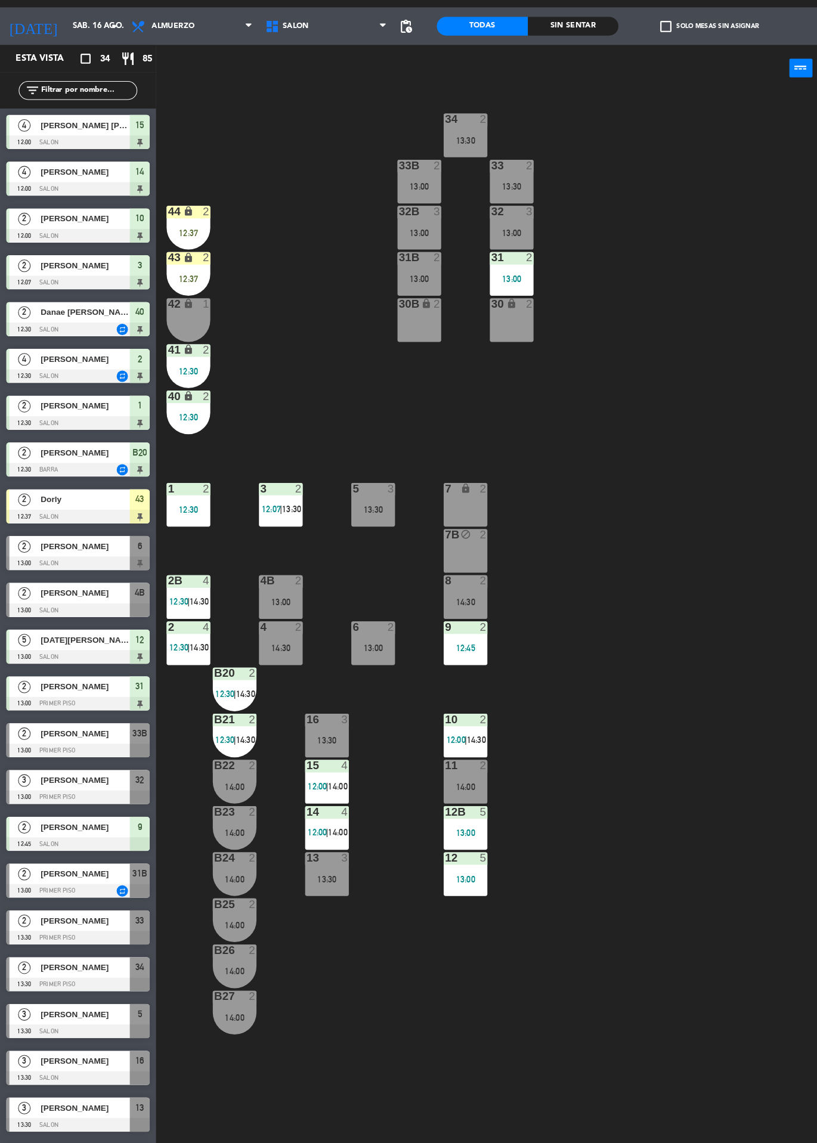
click at [678, 763] on div "34 2 13:30 33B 2 13:00 33 2 13:30 44 lock 2 12:37 32B 3 13:00 32 3 13:00 43 loc…" at bounding box center [486, 629] width 659 height 1027
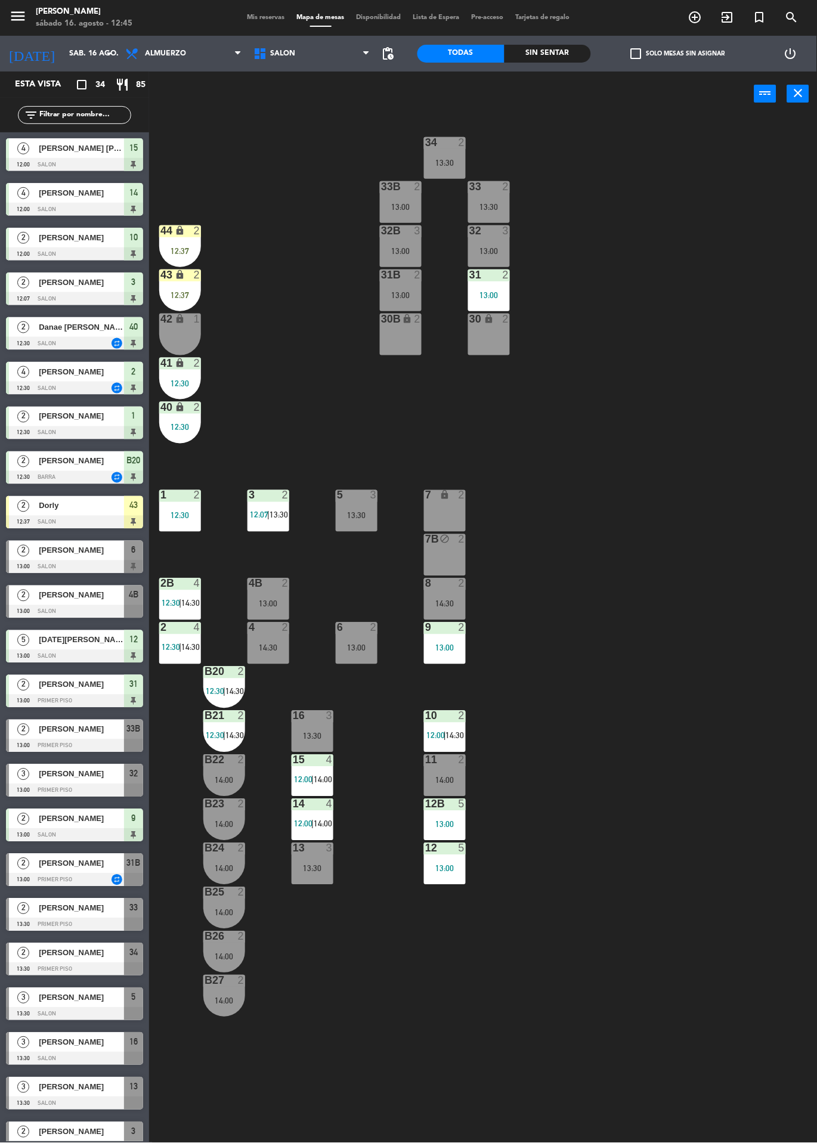
scroll to position [17, 0]
click at [702, 18] on icon "exit_to_app" at bounding box center [695, 17] width 14 height 14
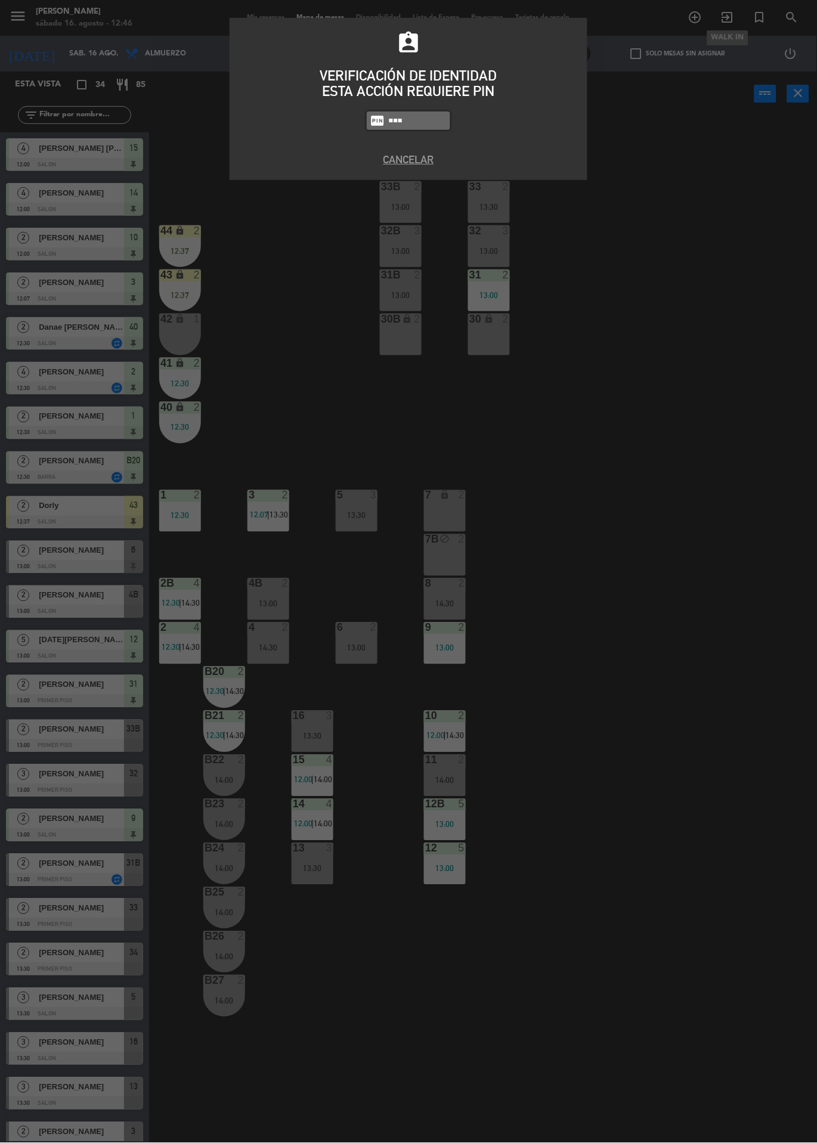
type input "9101"
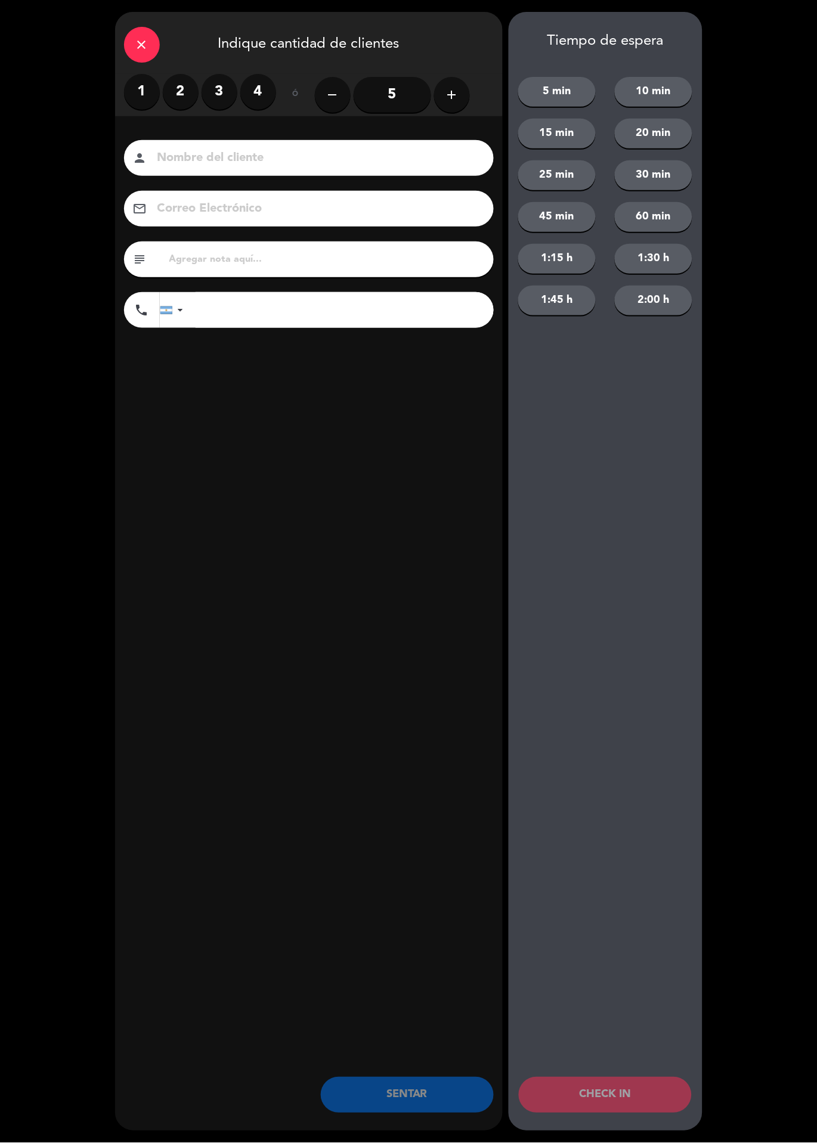
click at [256, 100] on label "4" at bounding box center [258, 92] width 36 height 36
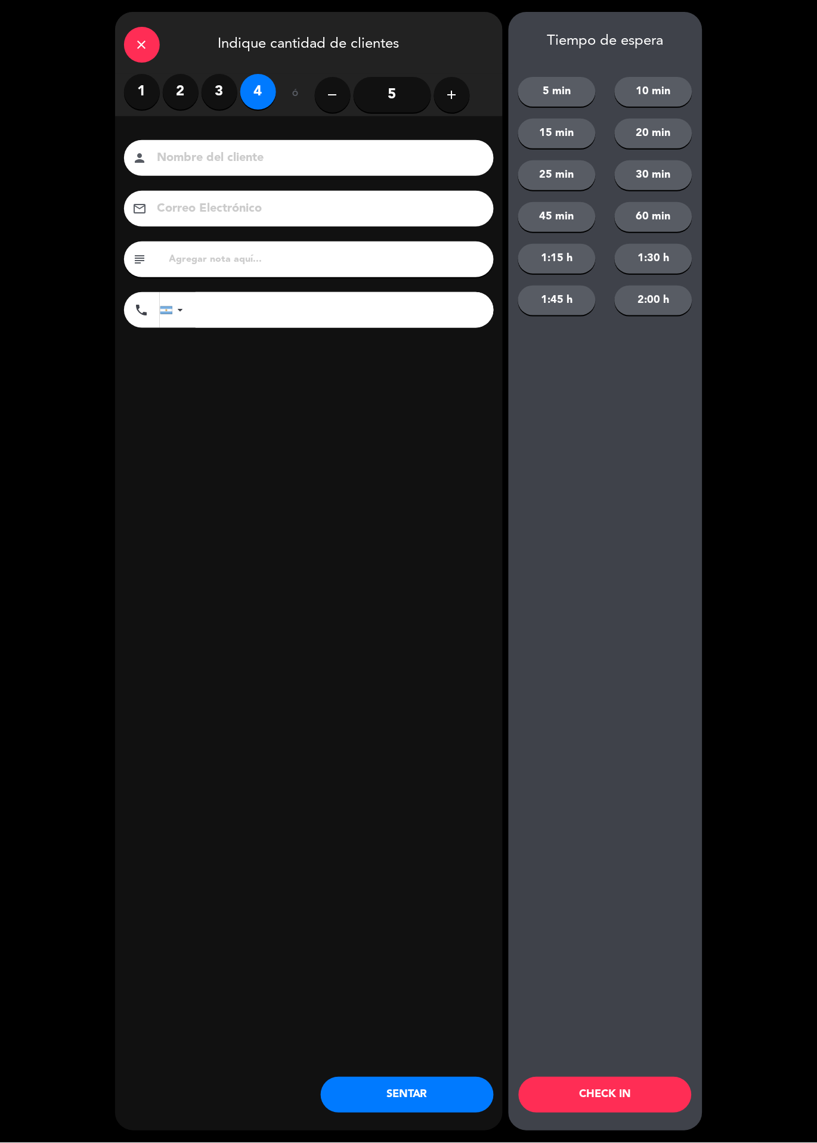
click at [277, 148] on input at bounding box center [317, 158] width 322 height 21
click at [269, 153] on input at bounding box center [317, 158] width 322 height 21
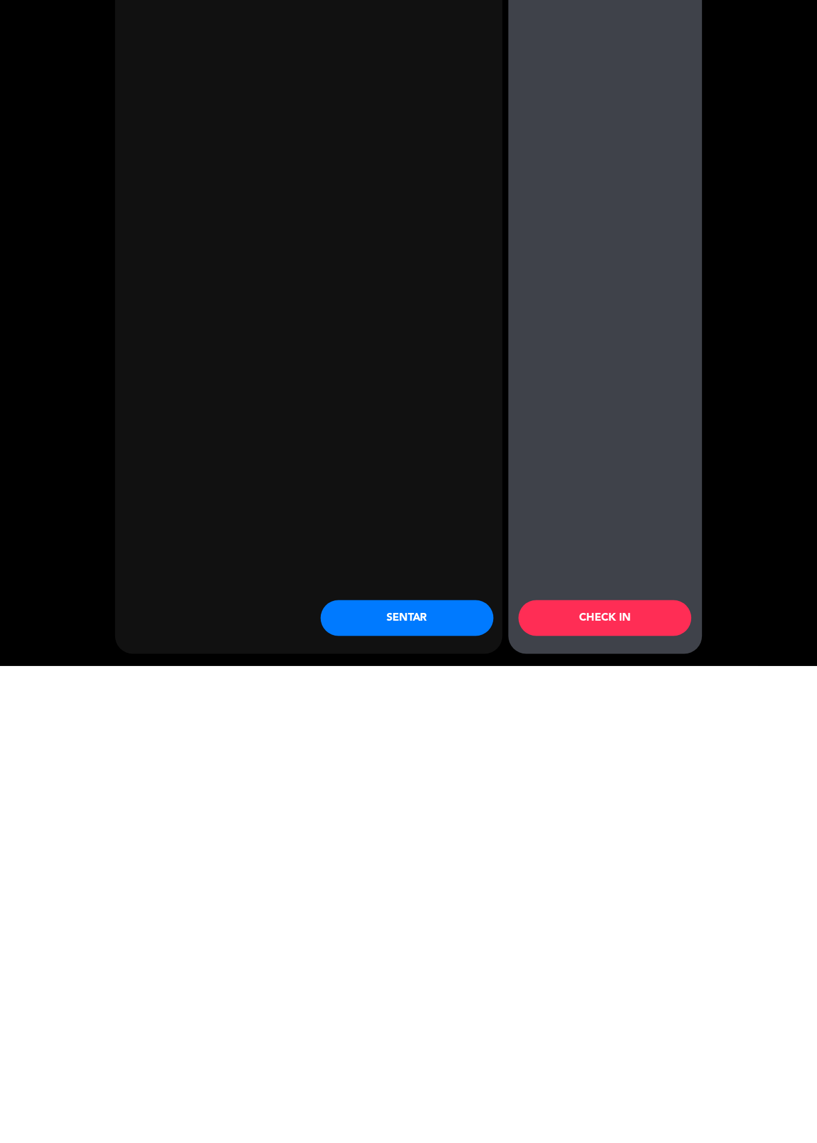
type input "[PERSON_NAME]"
click at [613, 1112] on button "CHECK IN" at bounding box center [605, 1095] width 173 height 36
